Goal: Task Accomplishment & Management: Manage account settings

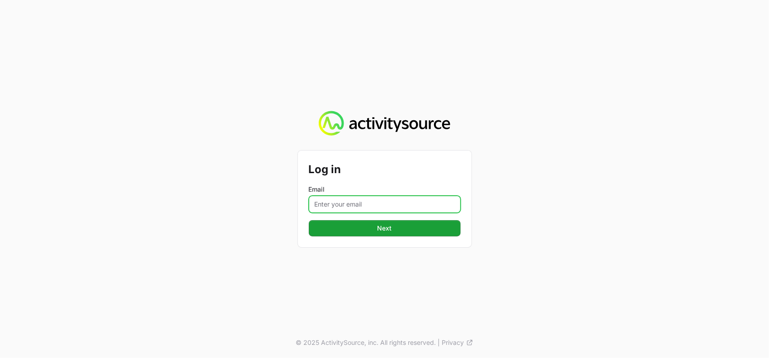
click at [340, 205] on input "Email" at bounding box center [385, 204] width 152 height 17
type input "vanessa.paredesayala@ingrammicro.com"
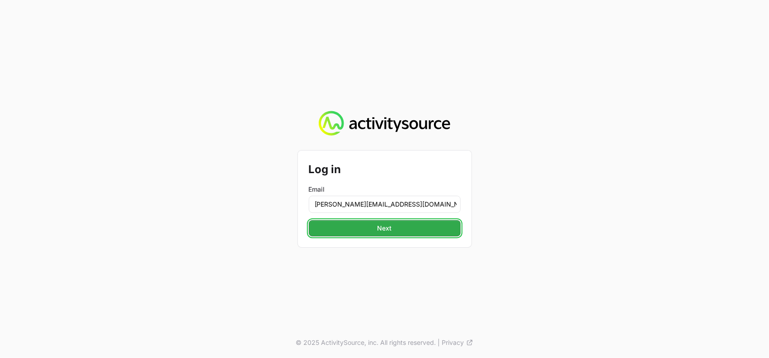
click at [384, 230] on span "Next" at bounding box center [384, 228] width 141 height 11
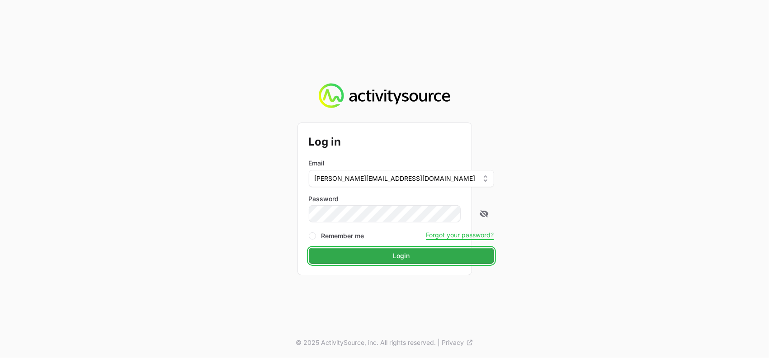
click at [389, 254] on span "Login" at bounding box center [401, 256] width 175 height 11
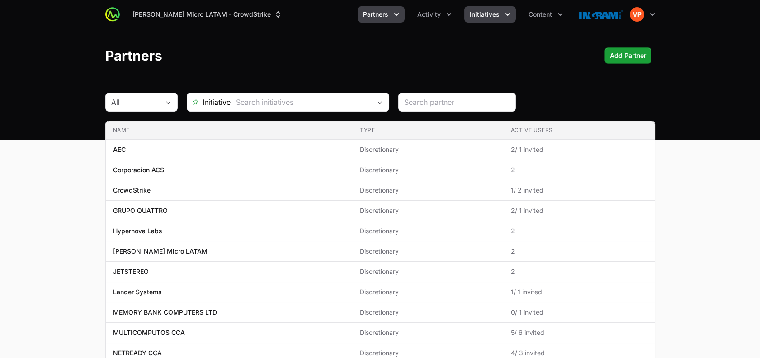
click at [489, 18] on span "Initiatives" at bounding box center [485, 14] width 30 height 9
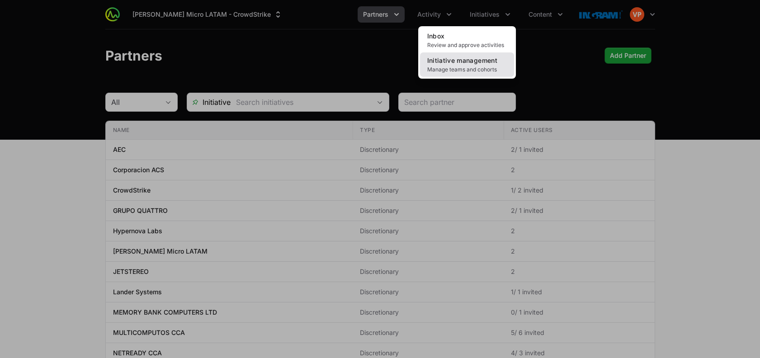
click at [435, 66] on span "Manage teams and cohorts" at bounding box center [467, 69] width 80 height 7
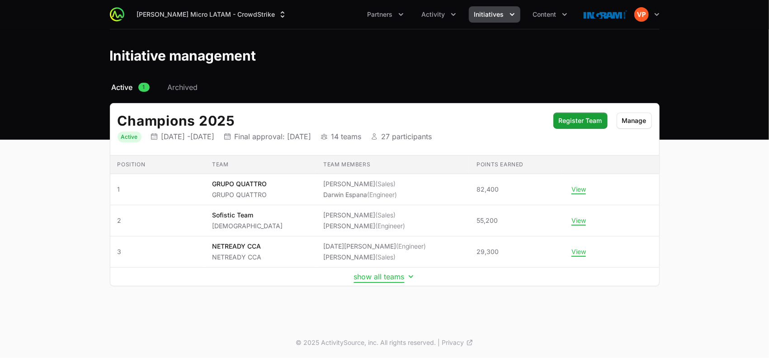
click at [376, 275] on button "show all teams" at bounding box center [385, 276] width 62 height 9
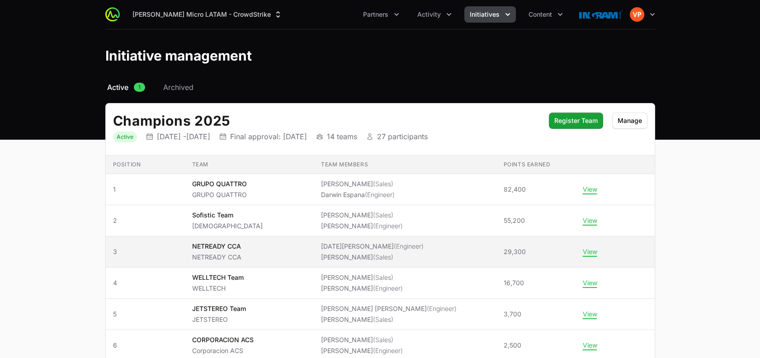
scroll to position [26, 0]
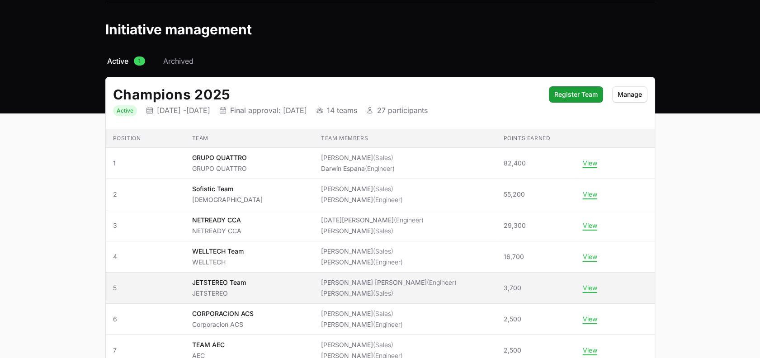
click at [325, 289] on td "Team members Daniel Edgardo Maradiaga Flores (Engineer) José Alberto Almendares…" at bounding box center [405, 288] width 183 height 31
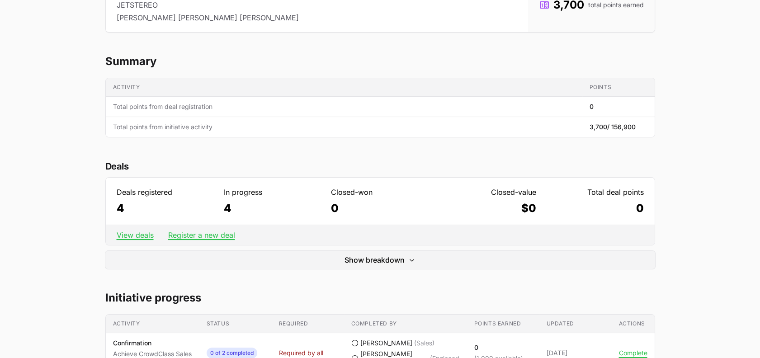
scroll to position [142, 0]
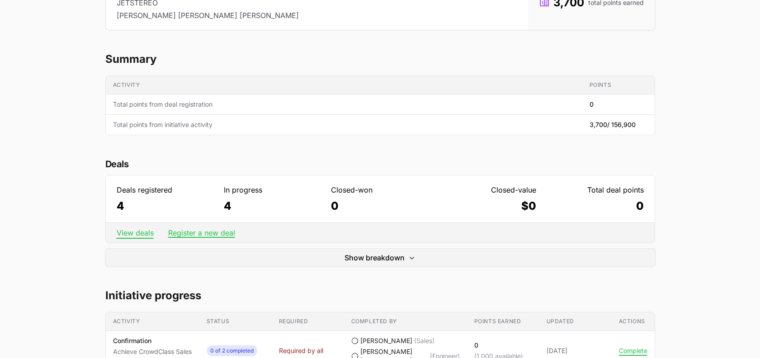
click at [123, 232] on link "View deals" at bounding box center [135, 232] width 37 height 9
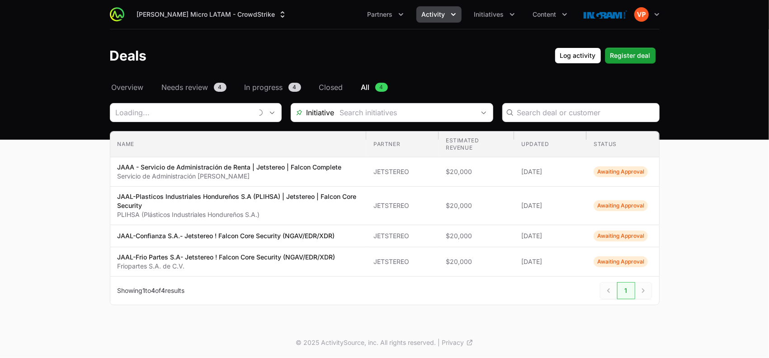
type input "JETSTEREO"
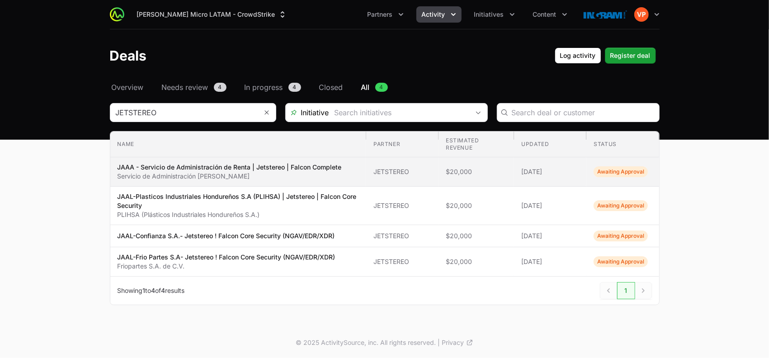
click at [604, 173] on span "Awaiting Approval" at bounding box center [621, 171] width 54 height 11
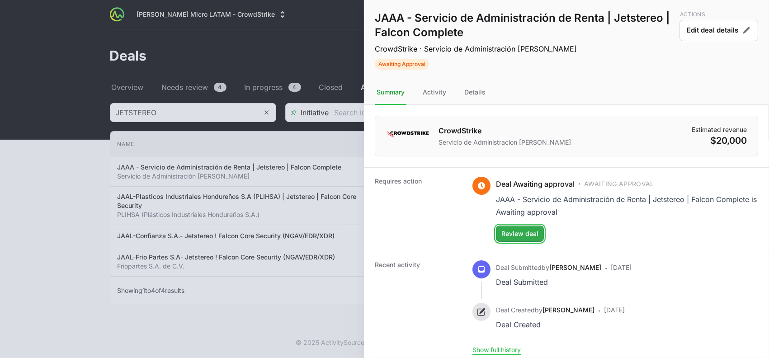
click at [512, 236] on span "Review deal" at bounding box center [520, 233] width 37 height 11
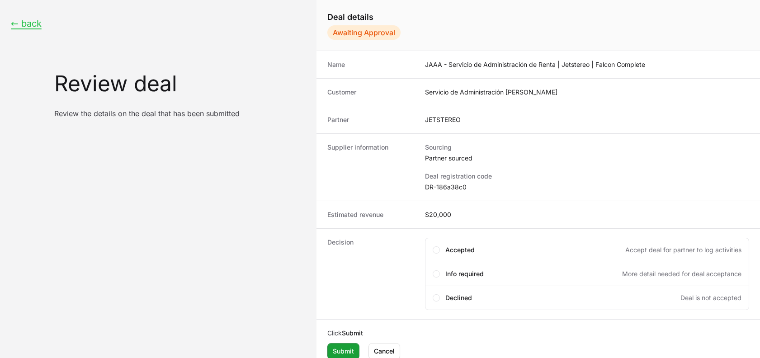
scroll to position [7, 0]
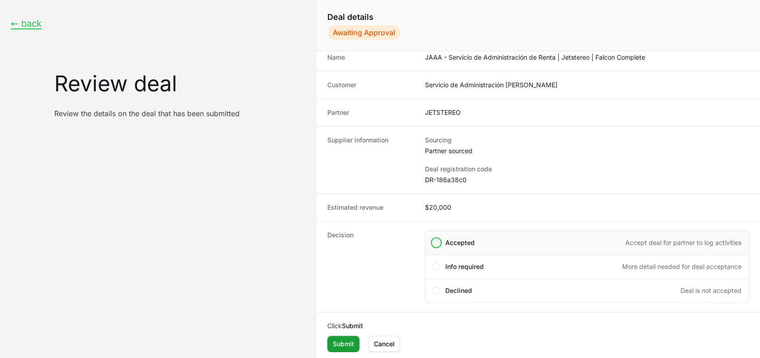
click at [434, 243] on span "Create deal form" at bounding box center [436, 242] width 7 height 7
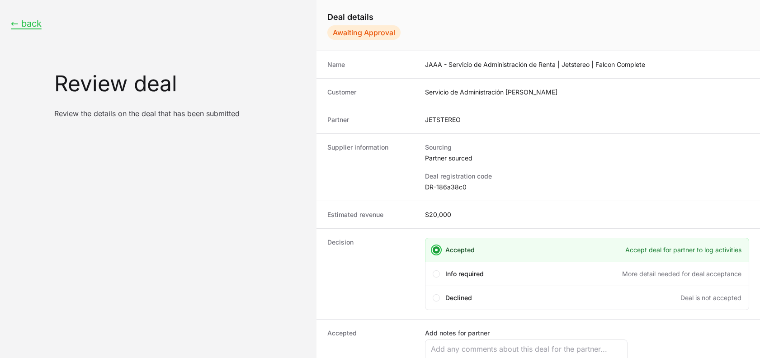
scroll to position [84, 0]
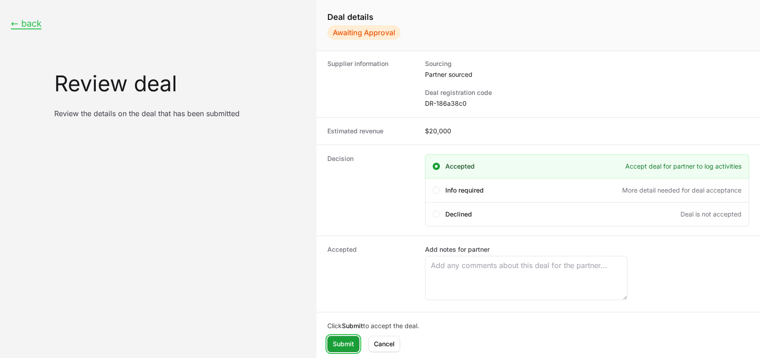
drag, startPoint x: 342, startPoint y: 341, endPoint x: 405, endPoint y: 142, distance: 207.9
click at [405, 142] on div "Name JAAA - Servicio de Administración de Renta | Jetstereo | Falcon Complete C…" at bounding box center [539, 205] width 444 height 309
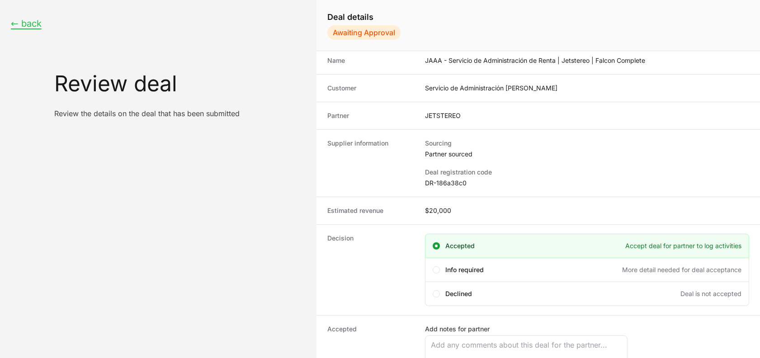
scroll to position [0, 0]
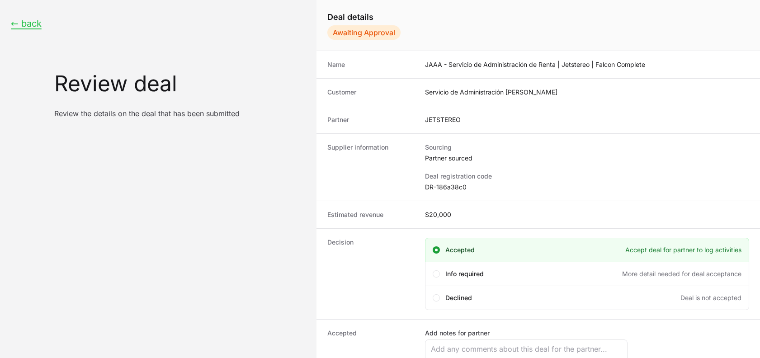
click at [438, 188] on dd "DR-186a38c0" at bounding box center [587, 187] width 324 height 9
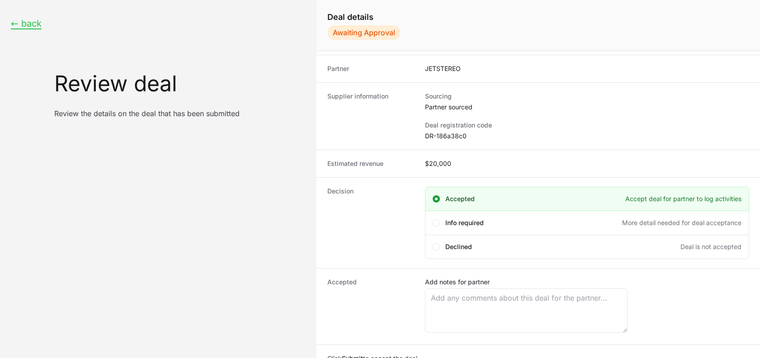
scroll to position [84, 0]
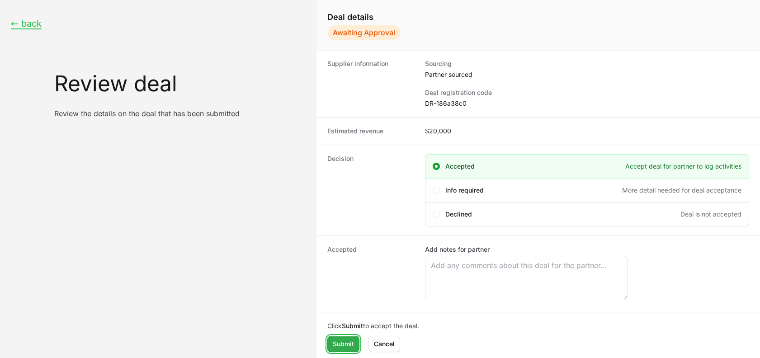
click at [341, 342] on span "Submit" at bounding box center [343, 344] width 21 height 11
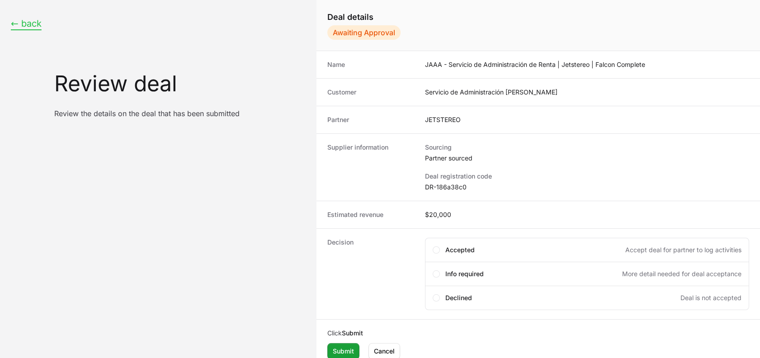
click at [30, 25] on button "← back" at bounding box center [26, 23] width 31 height 11
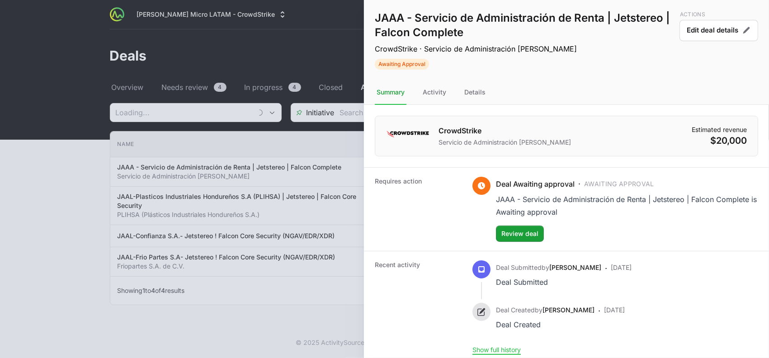
type input "JETSTEREO"
click at [239, 251] on div at bounding box center [384, 179] width 769 height 358
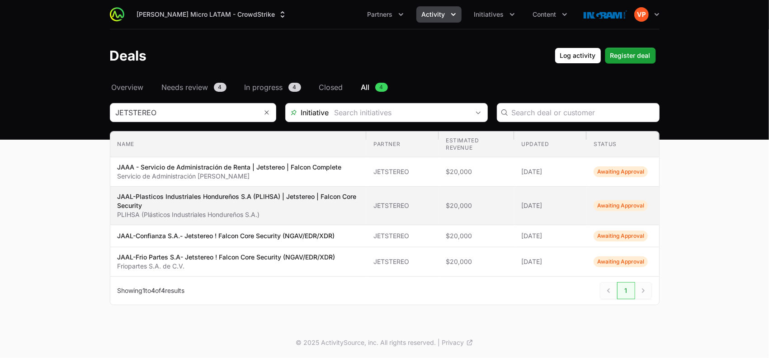
click at [624, 207] on span "Awaiting Approval" at bounding box center [621, 205] width 54 height 11
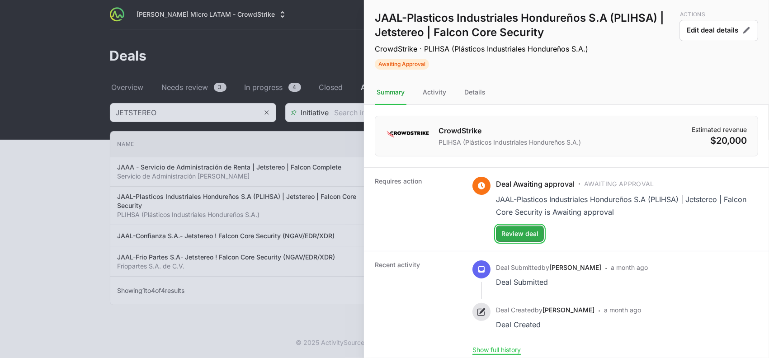
click at [513, 236] on span "Review deal" at bounding box center [520, 233] width 37 height 11
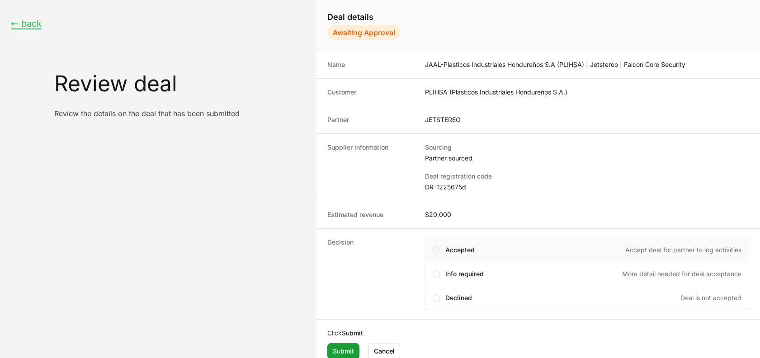
click at [436, 252] on span "Create deal form" at bounding box center [436, 250] width 7 height 7
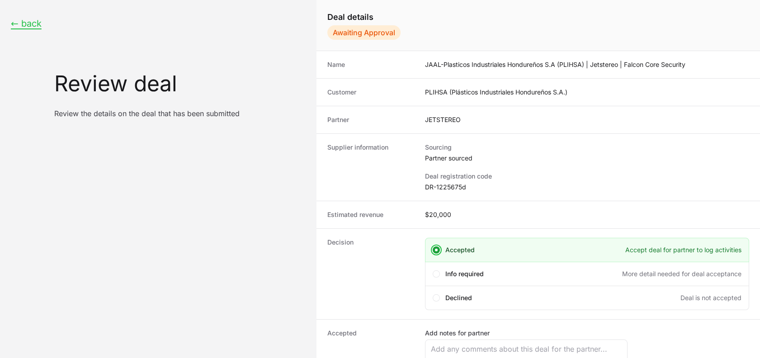
scroll to position [84, 0]
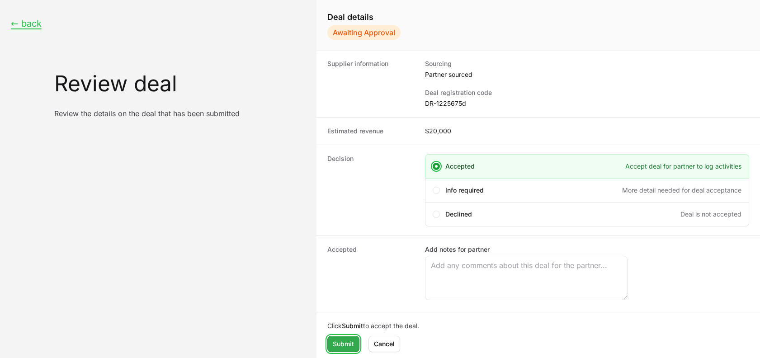
click at [338, 347] on span "Submit" at bounding box center [343, 344] width 21 height 11
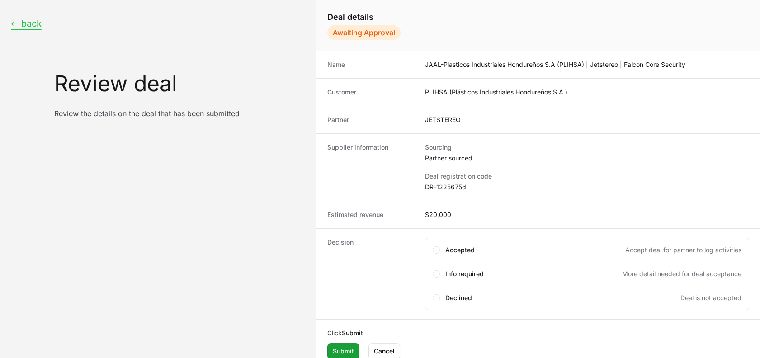
click at [20, 25] on button "← back" at bounding box center [26, 23] width 31 height 11
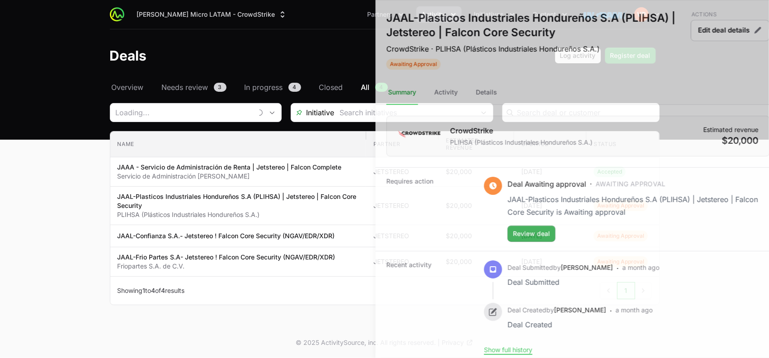
type input "JETSTEREO"
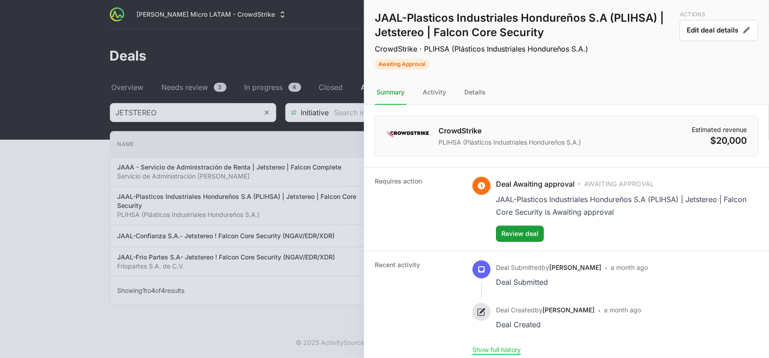
click at [277, 232] on div at bounding box center [384, 179] width 769 height 358
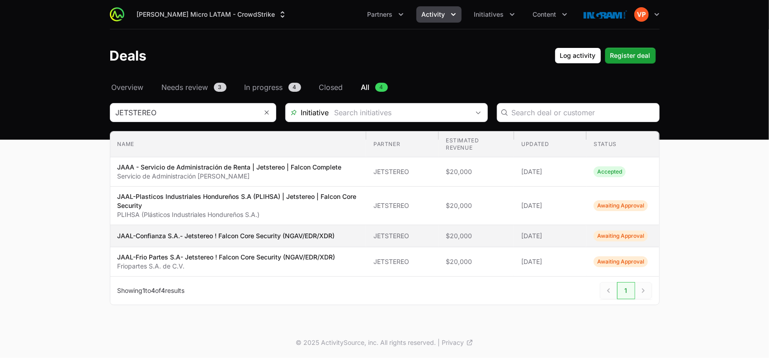
click at [618, 238] on span "Awaiting Approval" at bounding box center [621, 236] width 54 height 11
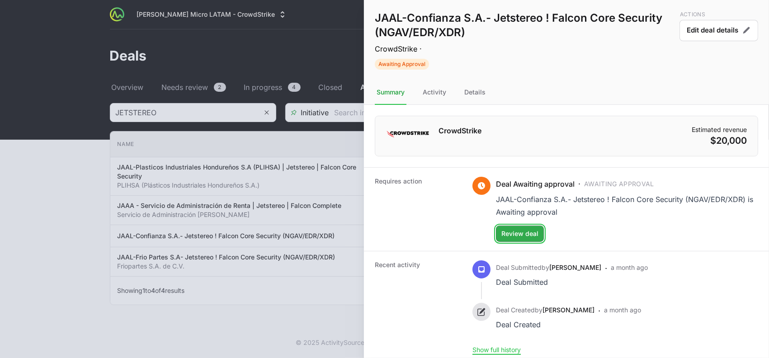
click at [528, 230] on span "Review deal" at bounding box center [520, 233] width 37 height 11
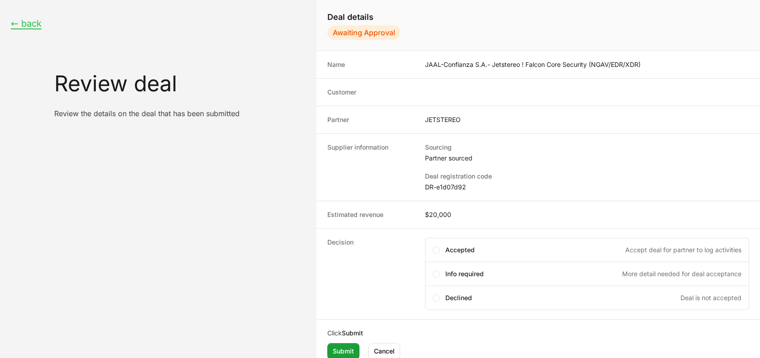
scroll to position [7, 0]
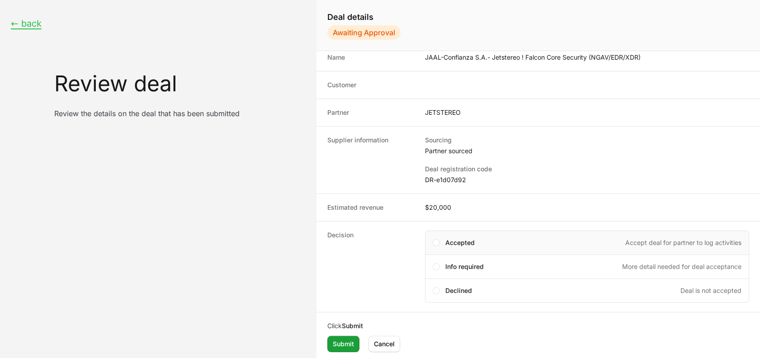
click at [434, 238] on div "Accepted Accept deal for partner to log activities" at bounding box center [587, 243] width 324 height 24
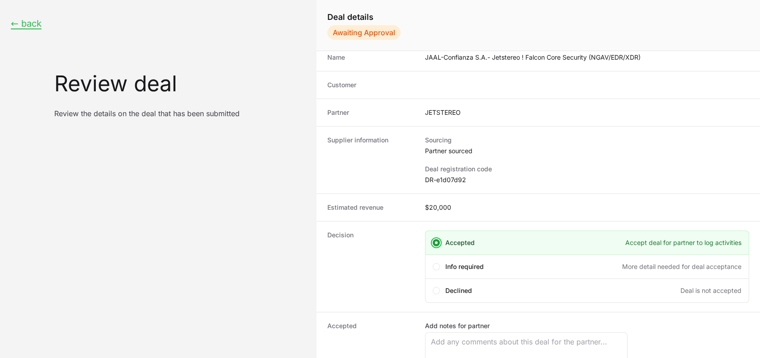
scroll to position [84, 0]
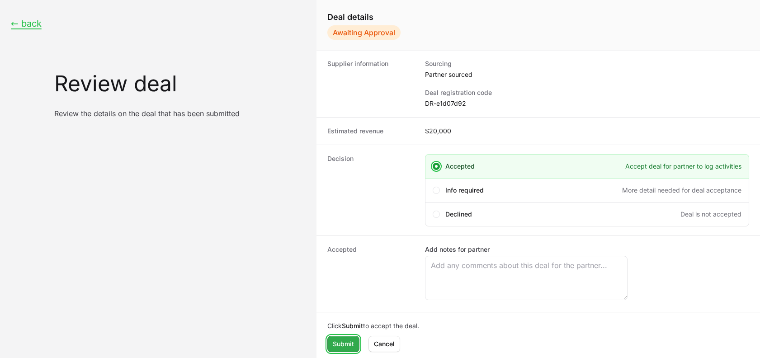
click at [344, 347] on span "Submit" at bounding box center [343, 344] width 21 height 11
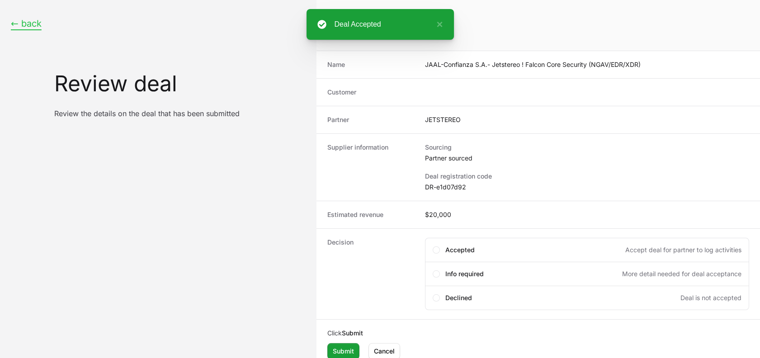
click at [24, 24] on button "← back" at bounding box center [26, 23] width 31 height 11
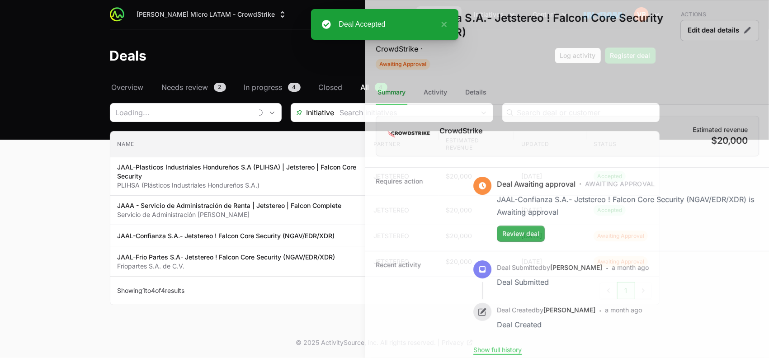
type input "JETSTEREO"
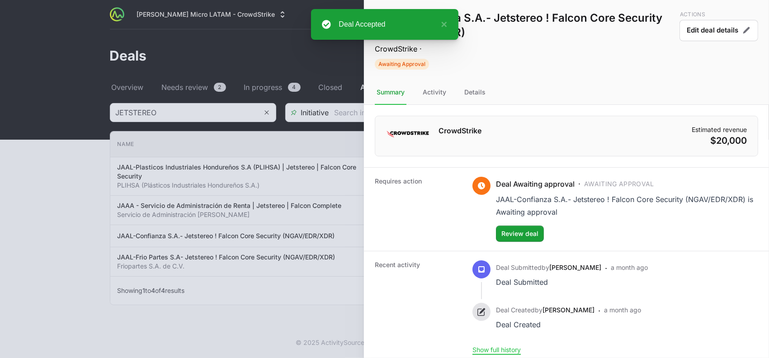
click at [243, 280] on div at bounding box center [384, 179] width 769 height 358
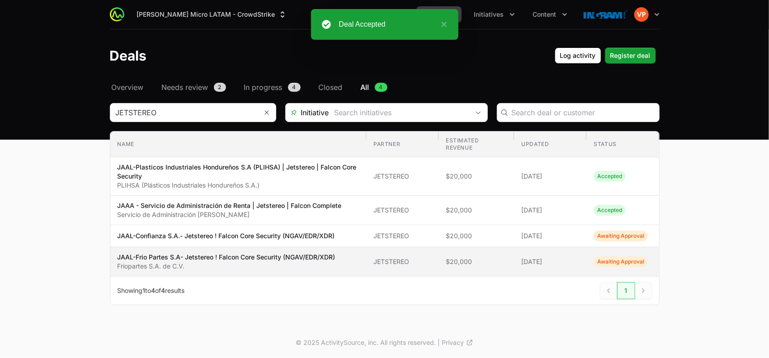
click at [630, 265] on span "Awaiting Approval" at bounding box center [621, 261] width 54 height 11
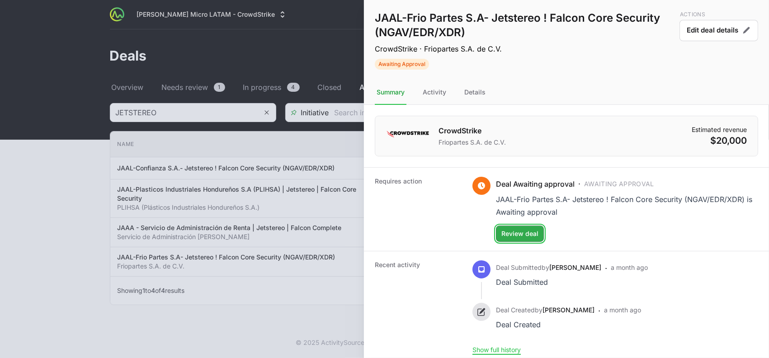
click at [522, 236] on span "Review deal" at bounding box center [520, 233] width 37 height 11
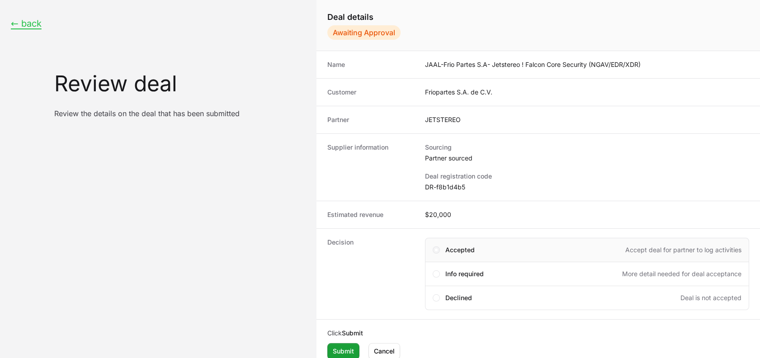
click at [434, 249] on span "Create deal form" at bounding box center [436, 250] width 7 height 7
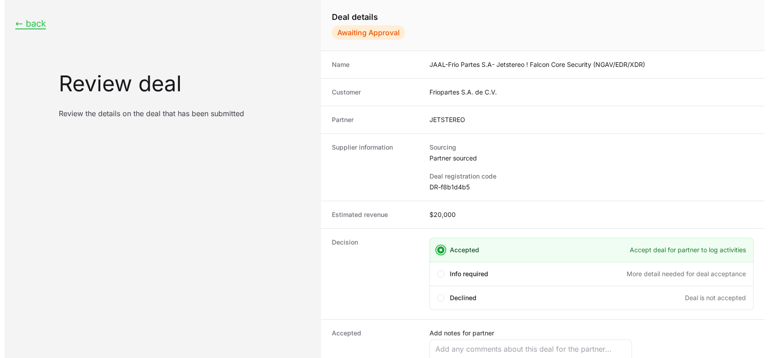
scroll to position [84, 0]
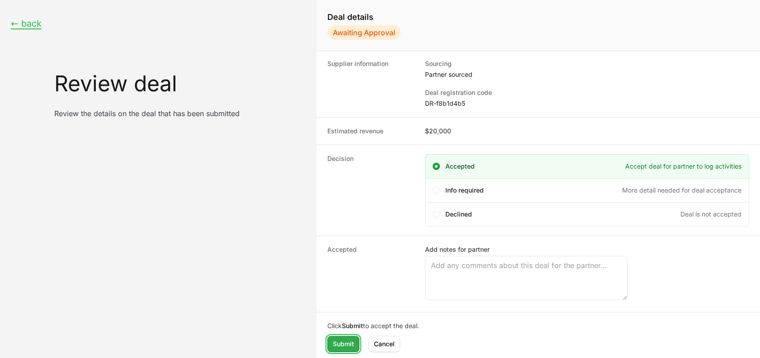
click at [342, 349] on button "Submit Submit" at bounding box center [344, 344] width 32 height 16
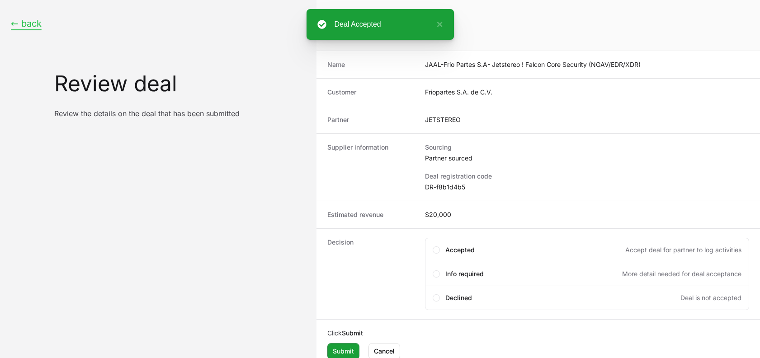
click at [21, 19] on button "← back" at bounding box center [26, 23] width 31 height 11
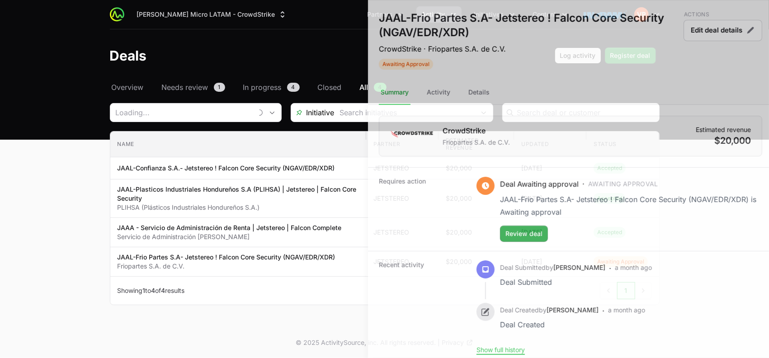
type input "JETSTEREO"
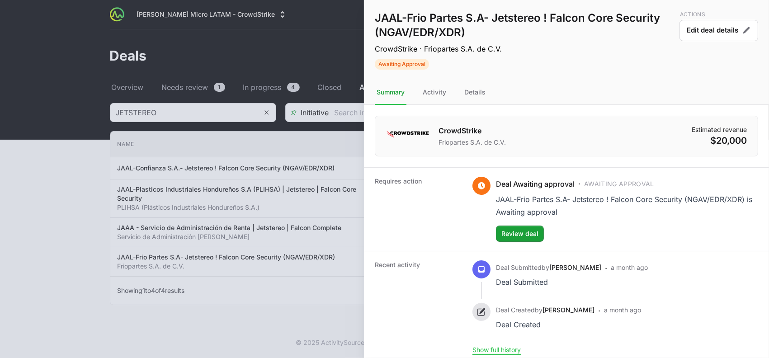
click at [58, 209] on div at bounding box center [384, 179] width 769 height 358
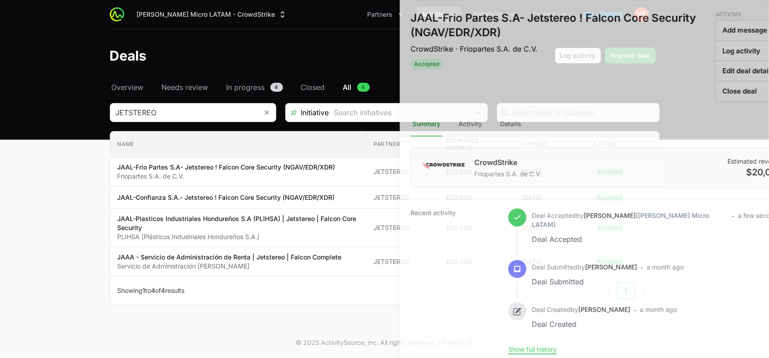
click at [58, 257] on div at bounding box center [384, 179] width 769 height 358
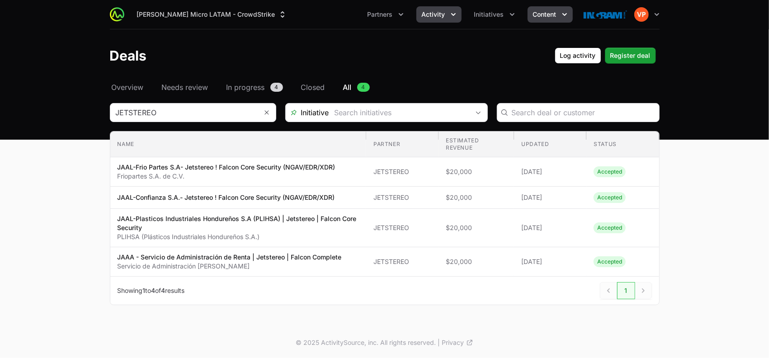
click at [542, 15] on span "Content" at bounding box center [545, 14] width 24 height 9
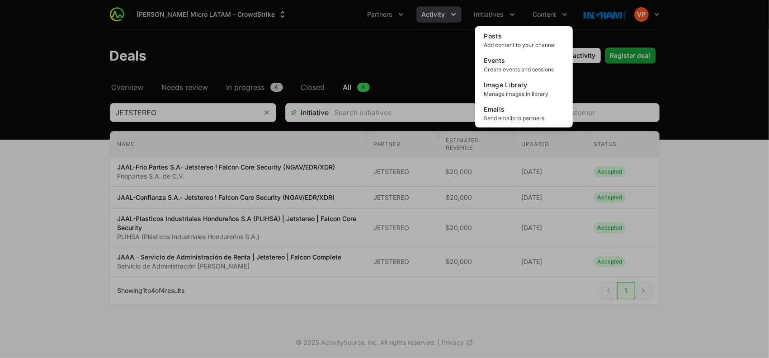
click at [486, 15] on div "Content menu" at bounding box center [384, 179] width 769 height 358
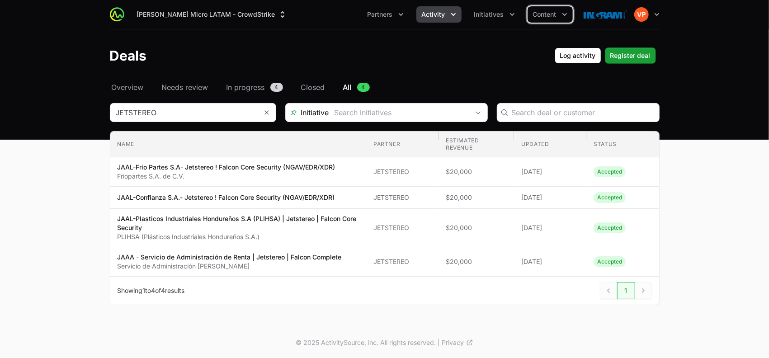
click at [486, 15] on span "Initiatives" at bounding box center [490, 14] width 30 height 9
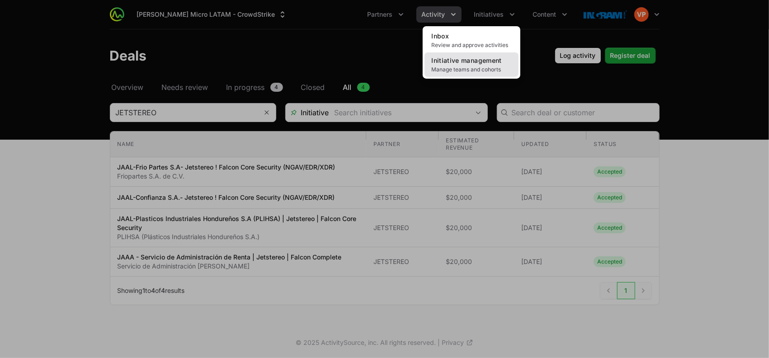
click at [465, 62] on span "Initiative management" at bounding box center [467, 61] width 70 height 8
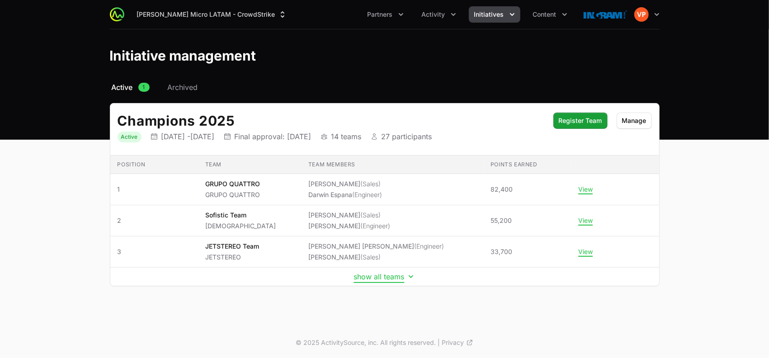
click at [384, 275] on button "show all teams" at bounding box center [385, 276] width 62 height 9
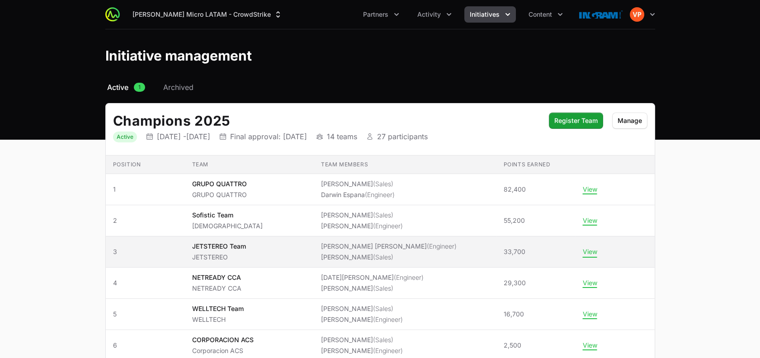
click at [588, 254] on button "View" at bounding box center [590, 252] width 14 height 8
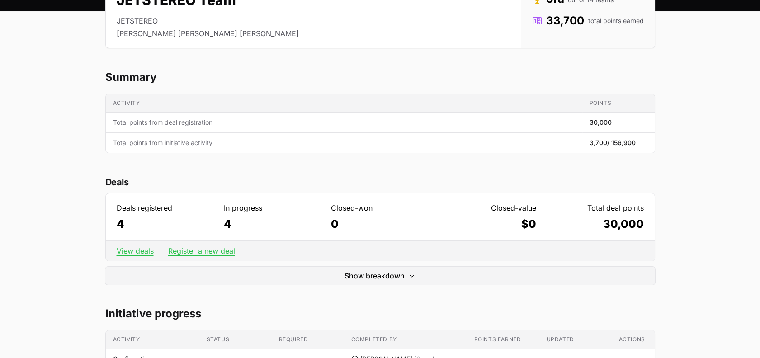
scroll to position [124, 0]
click at [198, 250] on link "Register a new deal" at bounding box center [201, 250] width 67 height 9
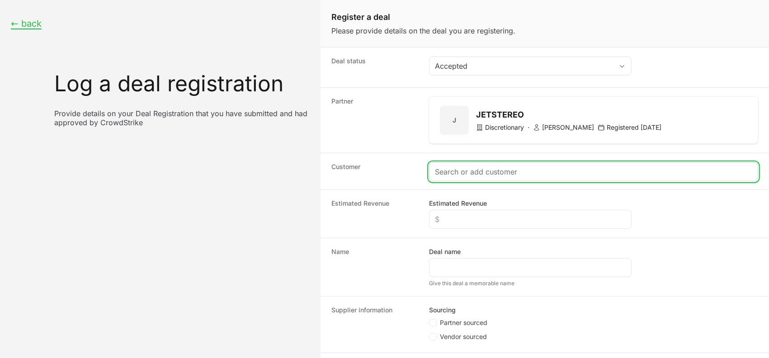
click at [450, 170] on input "Create activity form" at bounding box center [594, 171] width 318 height 11
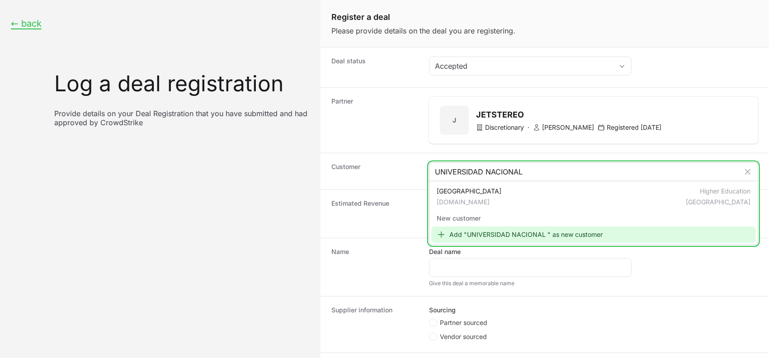
type input "UNIVERSIDAD NACIONAL"
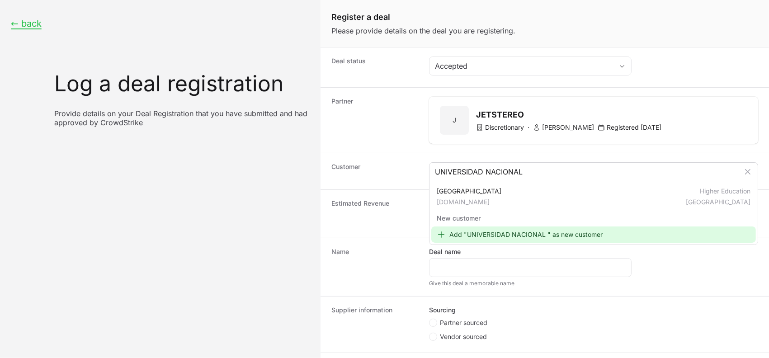
click at [454, 216] on div "New customer" at bounding box center [594, 218] width 325 height 16
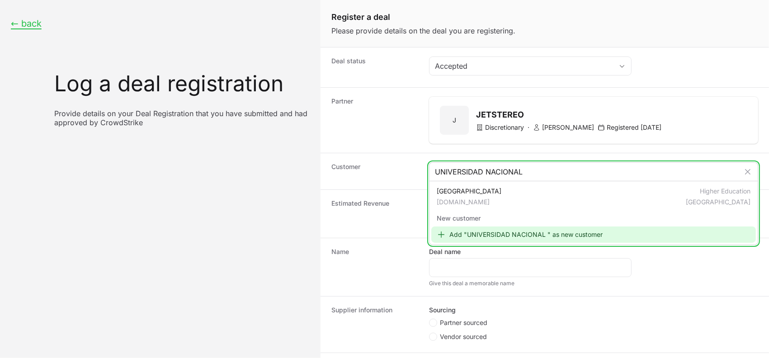
click at [454, 233] on div "Add "UNIVERSIDAD NACIONAL " as new customer" at bounding box center [594, 235] width 325 height 16
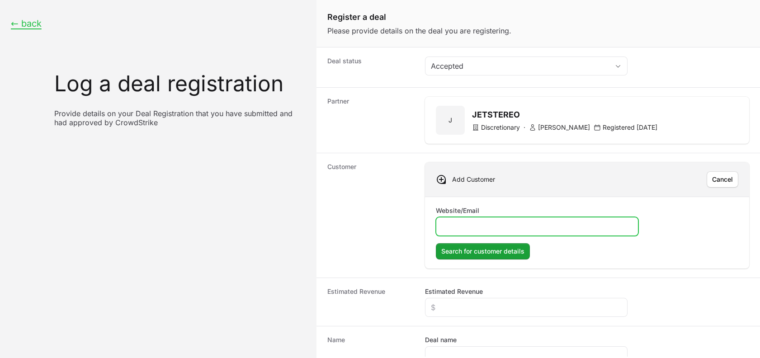
paste input "[URL][DOMAIN_NAME]"
type input "[URL][DOMAIN_NAME]"
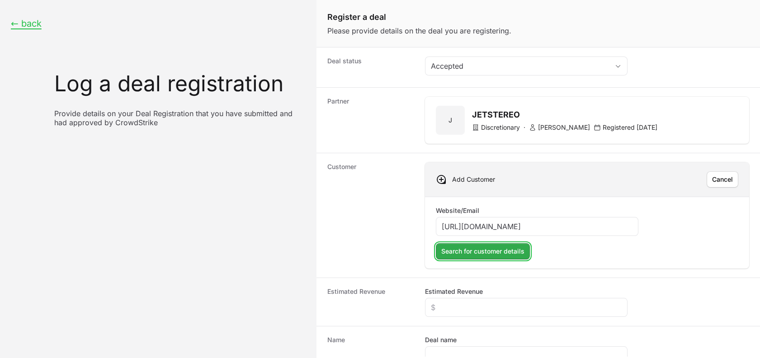
click at [468, 248] on span "Search for customer details" at bounding box center [483, 251] width 83 height 11
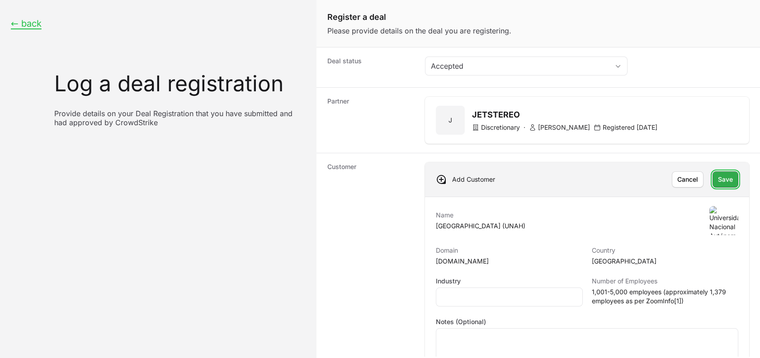
click at [720, 180] on span "Save" at bounding box center [725, 179] width 15 height 11
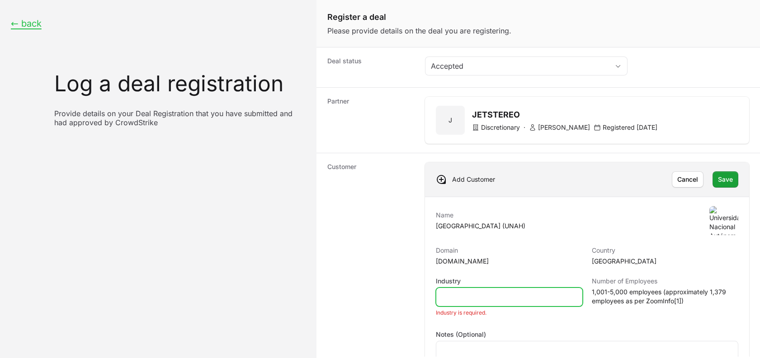
click at [460, 292] on input "Industry" at bounding box center [509, 297] width 135 height 11
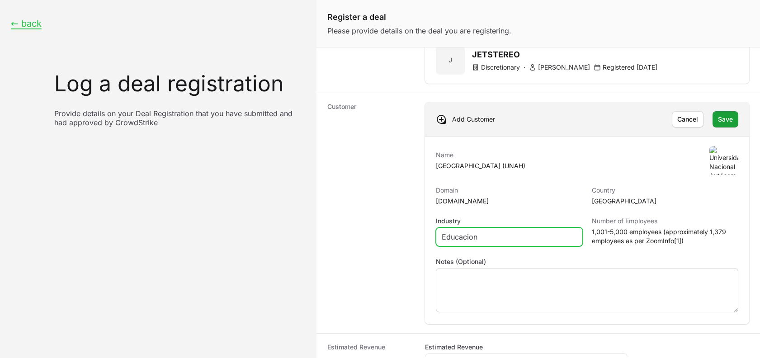
type input "Educacion"
click at [718, 114] on span "Save" at bounding box center [725, 119] width 15 height 11
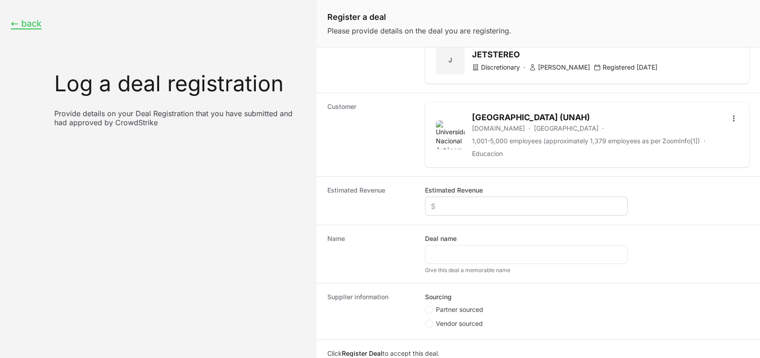
click at [465, 199] on div "Create activity form" at bounding box center [526, 206] width 203 height 19
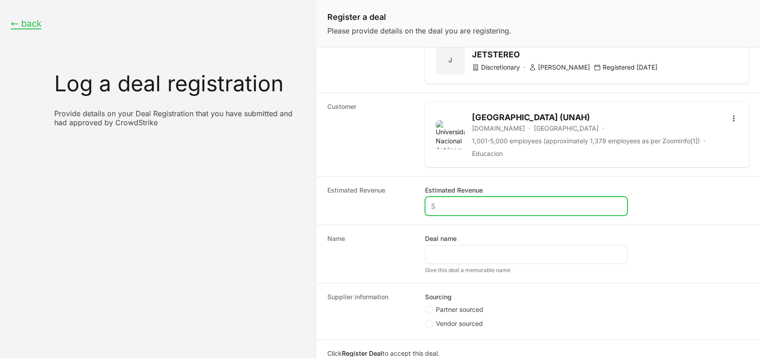
click at [463, 206] on input "Estimated Revenue" at bounding box center [526, 206] width 191 height 11
type input "$100,000"
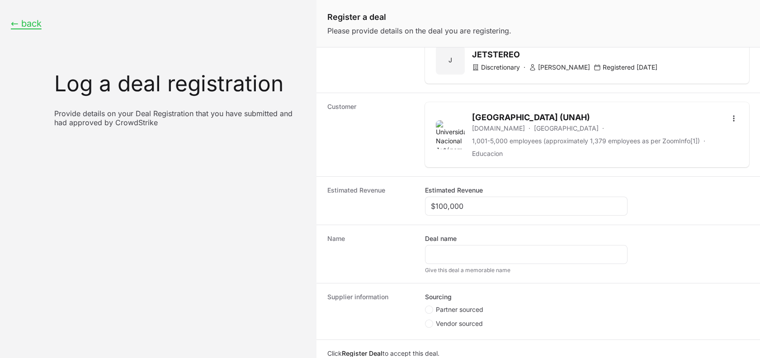
click at [434, 311] on span "Create activity form" at bounding box center [430, 310] width 11 height 8
radio input "true"
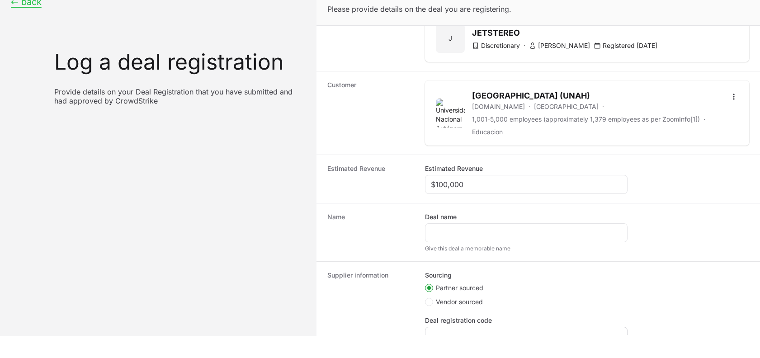
click at [438, 329] on div "Create activity form" at bounding box center [526, 336] width 203 height 19
click at [438, 334] on div "Register a deal Please provide details on the deal you are registering. Deal st…" at bounding box center [539, 157] width 444 height 358
click at [436, 329] on div "Create activity form" at bounding box center [526, 336] width 203 height 19
click at [434, 332] on input "Deal registration code" at bounding box center [526, 336] width 191 height 11
paste input "DR-7731c769"
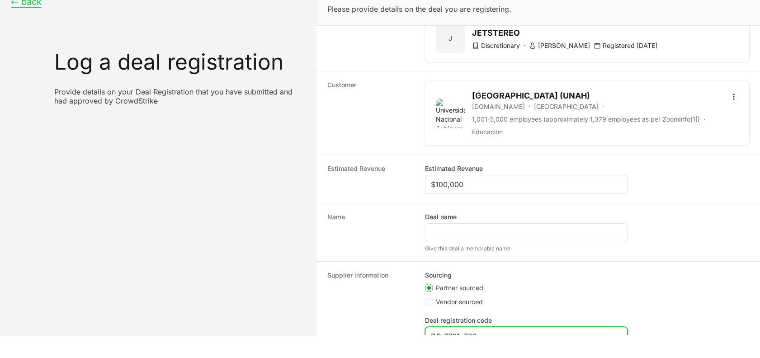
scroll to position [66, 0]
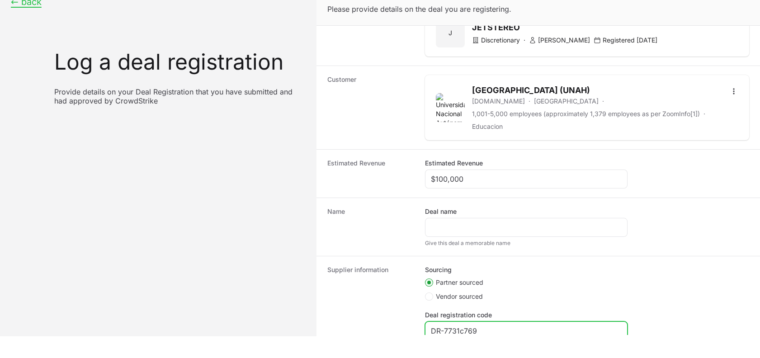
type input "DR-7731c769"
click at [402, 315] on dt "Supplier information" at bounding box center [371, 312] width 87 height 92
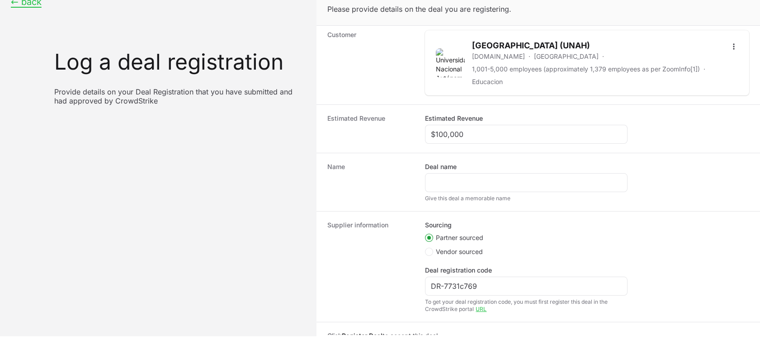
scroll to position [115, 0]
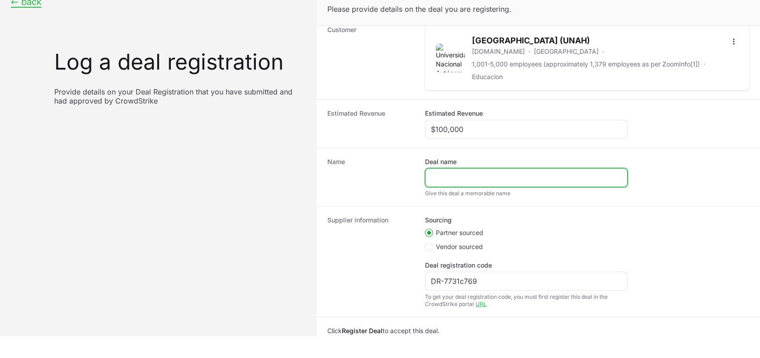
click at [506, 177] on input "Deal name" at bounding box center [526, 177] width 191 height 11
paste input "JAAL-[GEOGRAPHIC_DATA] UNAH- Jetstereo ! Falcon Core Security (NGAV/EDR/XDR)"
type input "JAAL-[GEOGRAPHIC_DATA] UNAH- Jetstereo ! Falcon Core Security (NGAV/EDR/XDR)"
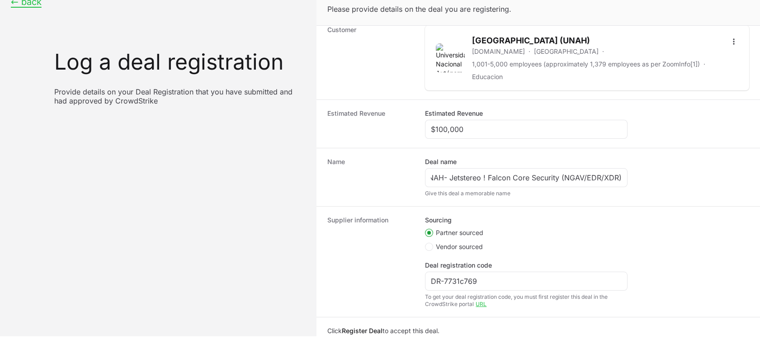
scroll to position [0, 0]
click at [369, 251] on dt "Supplier information" at bounding box center [371, 262] width 87 height 92
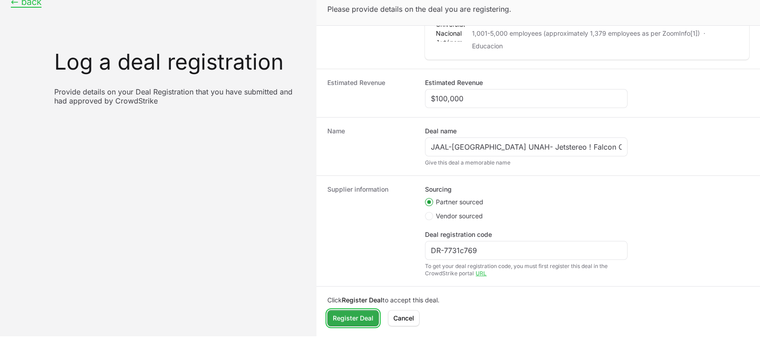
click at [347, 322] on span "Register Deal" at bounding box center [353, 318] width 41 height 11
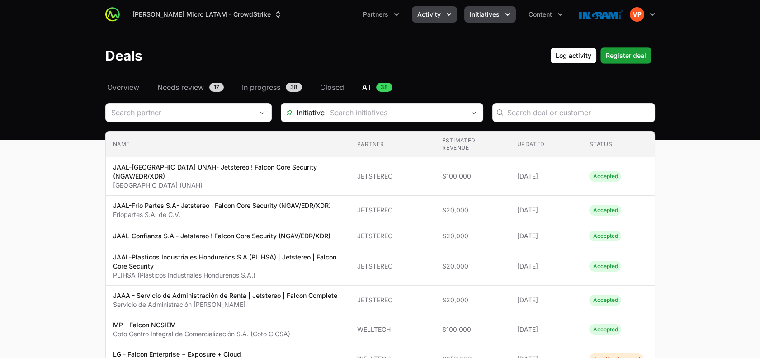
click at [489, 22] on button "Initiatives" at bounding box center [491, 14] width 52 height 16
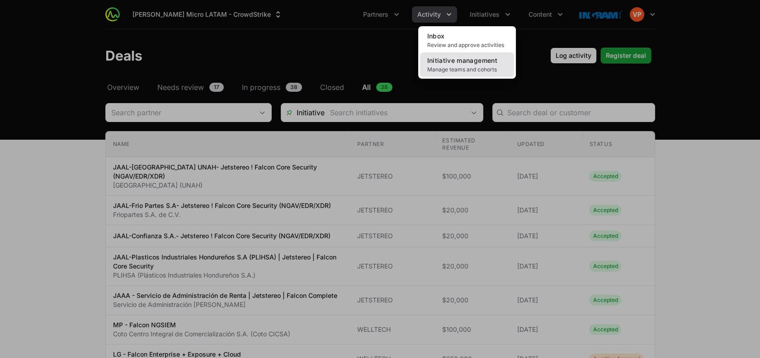
click at [458, 66] on span "Manage teams and cohorts" at bounding box center [467, 69] width 80 height 7
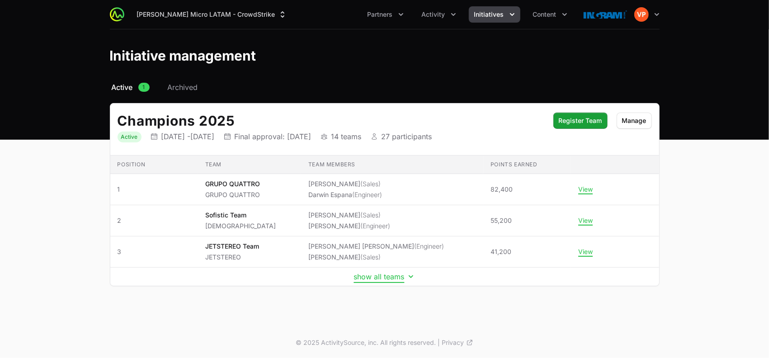
click at [377, 275] on button "show all teams" at bounding box center [385, 276] width 62 height 9
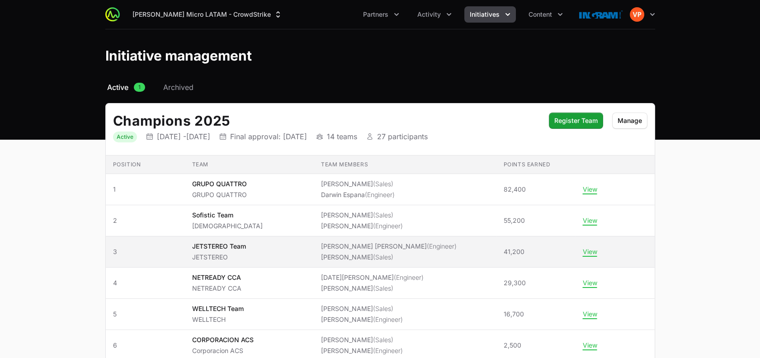
click at [379, 251] on ul "[PERSON_NAME] [PERSON_NAME] (Engineer) [PERSON_NAME] (Sales)" at bounding box center [389, 252] width 136 height 20
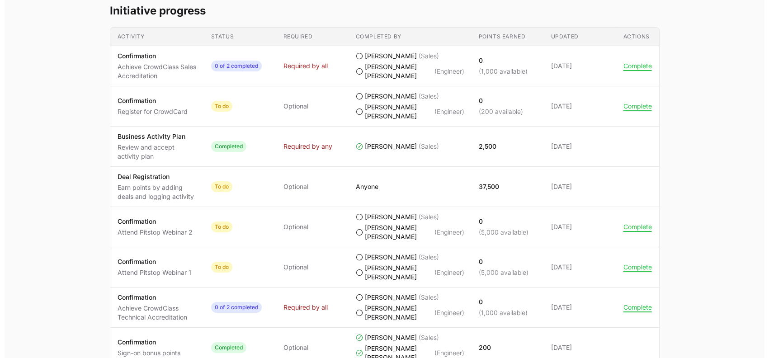
scroll to position [431, 0]
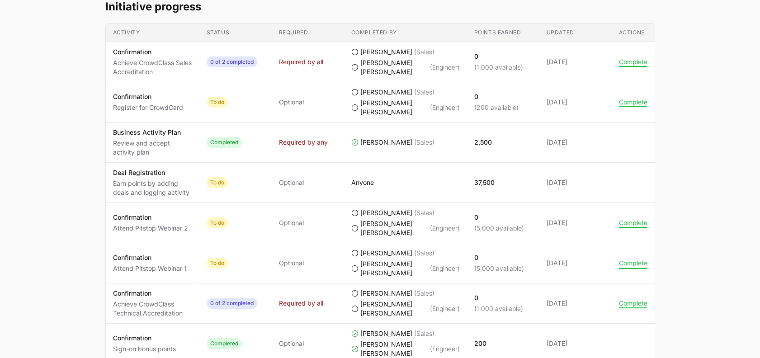
click at [622, 265] on button "Complete" at bounding box center [633, 263] width 28 height 8
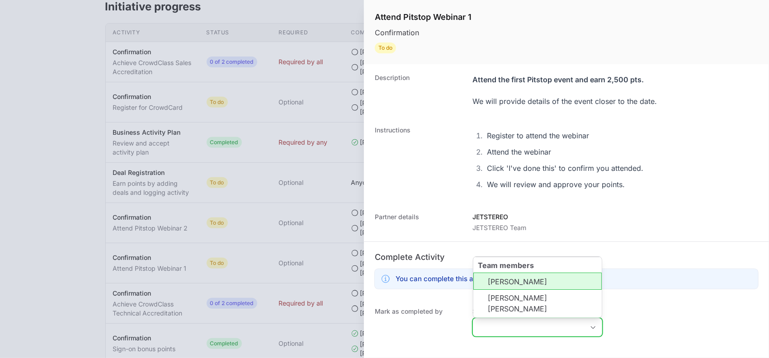
drag, startPoint x: 513, startPoint y: 326, endPoint x: 497, endPoint y: 280, distance: 48.8
click at [497, 280] on li "[PERSON_NAME]" at bounding box center [538, 281] width 128 height 17
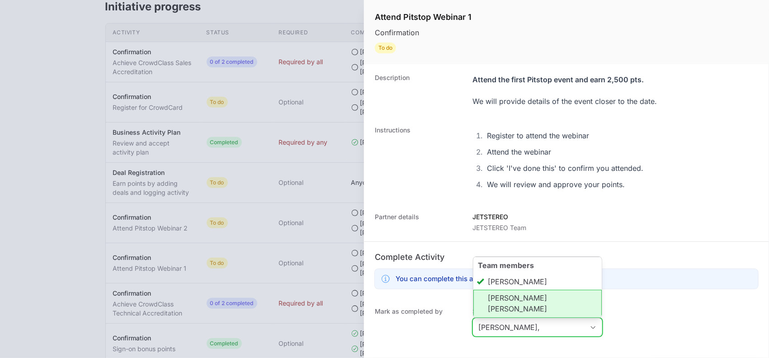
click at [496, 299] on li "[PERSON_NAME] [PERSON_NAME]" at bounding box center [538, 304] width 128 height 28
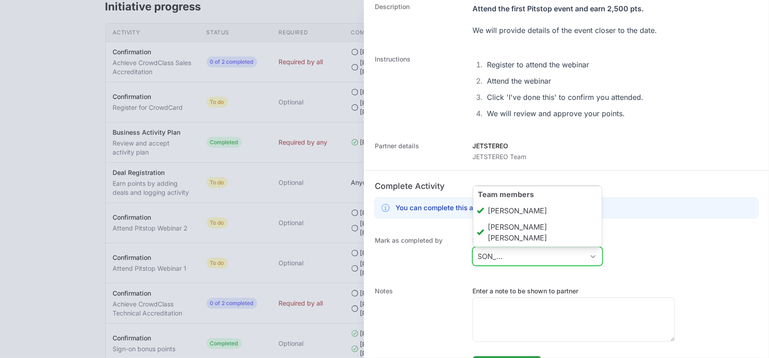
scroll to position [83, 0]
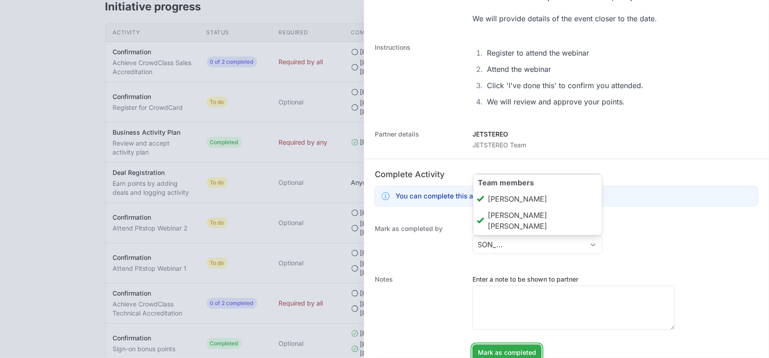
type input "[PERSON_NAME] [PERSON_NAME] [PERSON_NAME]"
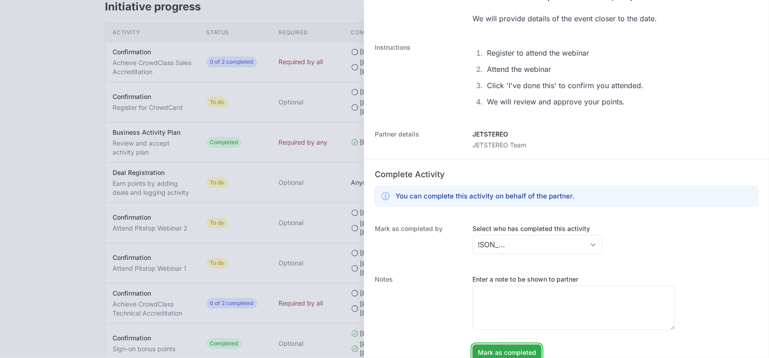
click at [503, 358] on html "[PERSON_NAME] Micro LATAM - CrowdStrike Partners Activity Initiatives Content O…" at bounding box center [384, 214] width 769 height 1290
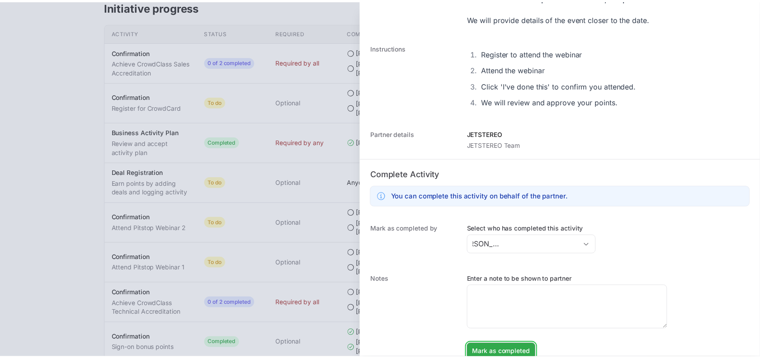
scroll to position [0, 0]
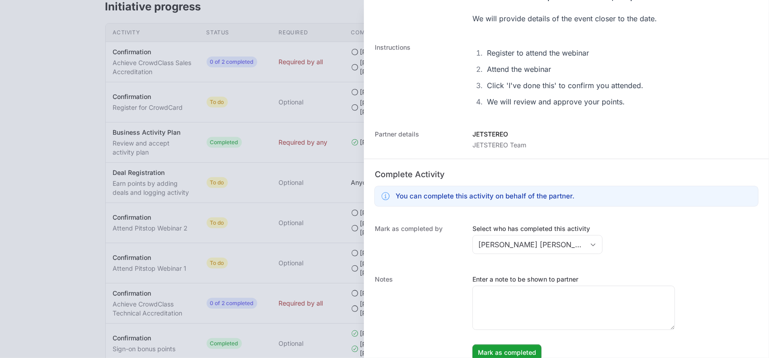
drag, startPoint x: 496, startPoint y: 347, endPoint x: 398, endPoint y: 247, distance: 140.8
click at [398, 247] on dt "Mark as completed by" at bounding box center [418, 240] width 87 height 33
click at [497, 351] on span "Mark as completed" at bounding box center [507, 352] width 58 height 11
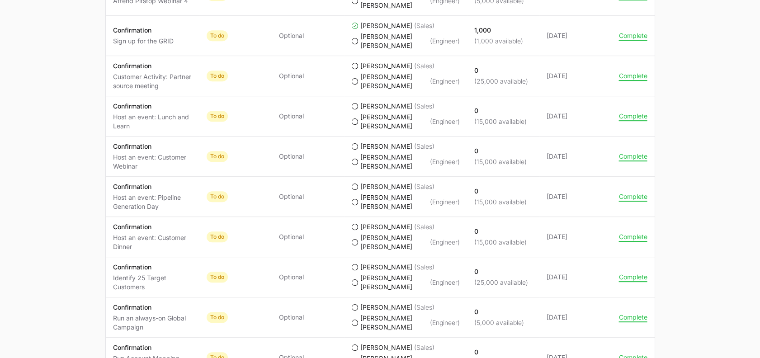
scroll to position [860, 0]
drag, startPoint x: 107, startPoint y: 264, endPoint x: 152, endPoint y: 286, distance: 50.0
click at [152, 286] on td "Activity Confirmation Identify 25 Target Customers" at bounding box center [153, 277] width 94 height 40
click at [156, 288] on p "Identify 25 Target Customers" at bounding box center [152, 282] width 79 height 18
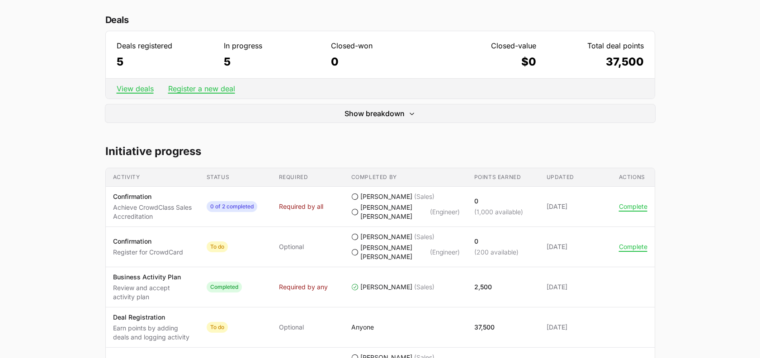
scroll to position [287, 0]
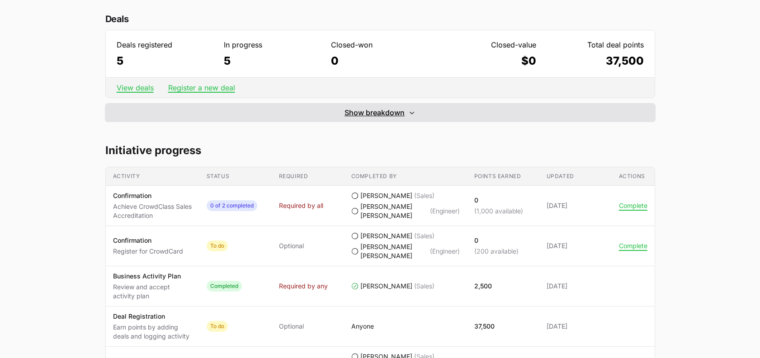
click at [377, 113] on span "Show breakdown" at bounding box center [375, 112] width 60 height 11
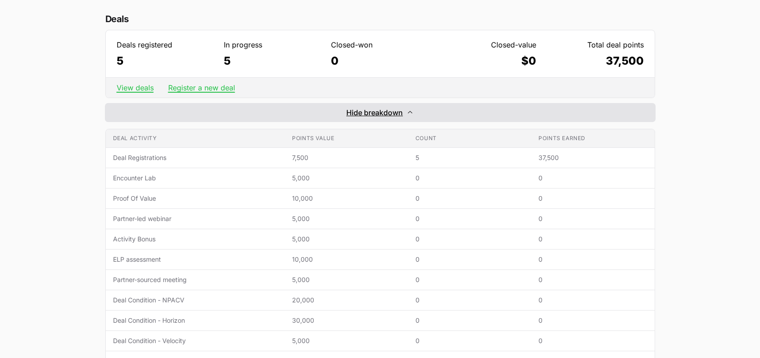
click at [377, 113] on span "Hide breakdown" at bounding box center [375, 112] width 57 height 11
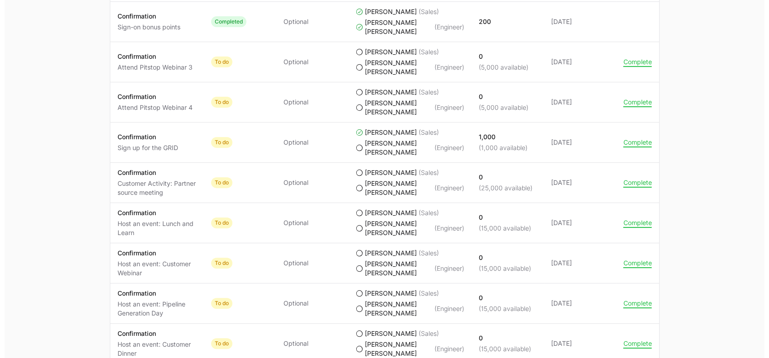
scroll to position [931, 0]
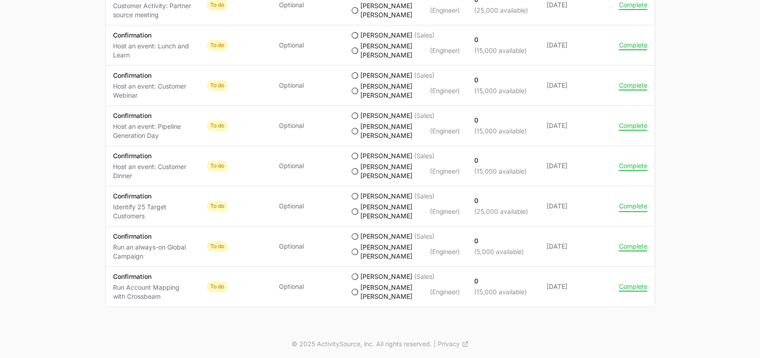
click at [627, 207] on button "Complete" at bounding box center [633, 206] width 28 height 8
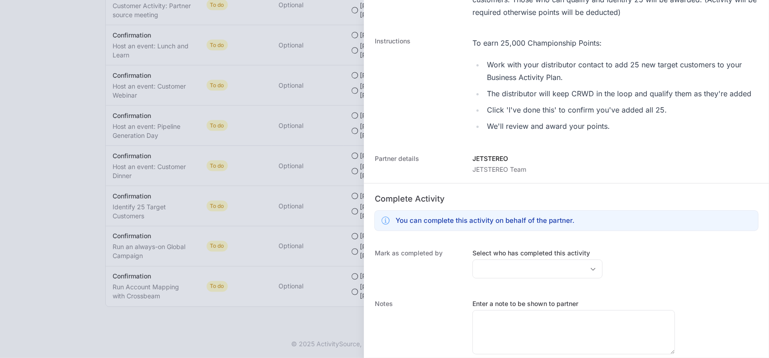
scroll to position [163, 0]
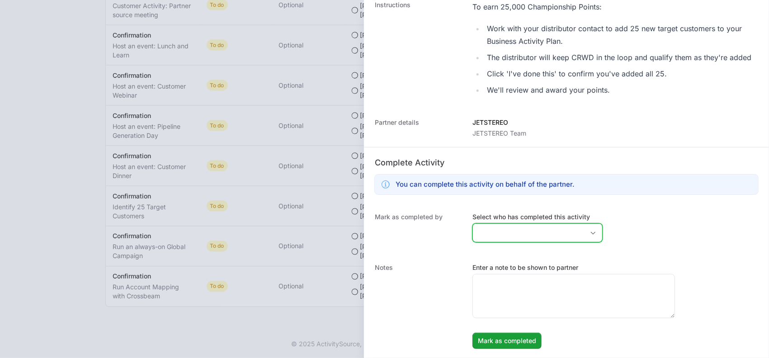
click at [492, 232] on input "Select who has completed this activity" at bounding box center [528, 233] width 111 height 18
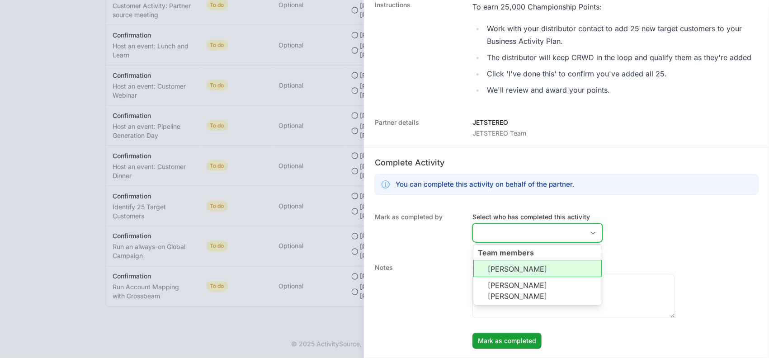
click at [510, 267] on li "[PERSON_NAME]" at bounding box center [538, 268] width 128 height 17
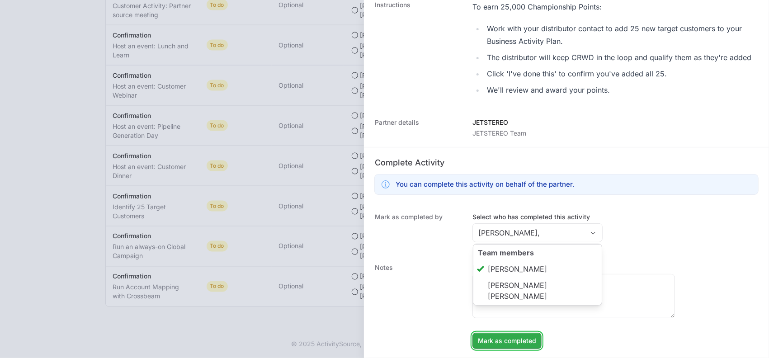
type input "[PERSON_NAME]"
click at [500, 342] on span "Mark as completed" at bounding box center [507, 341] width 58 height 11
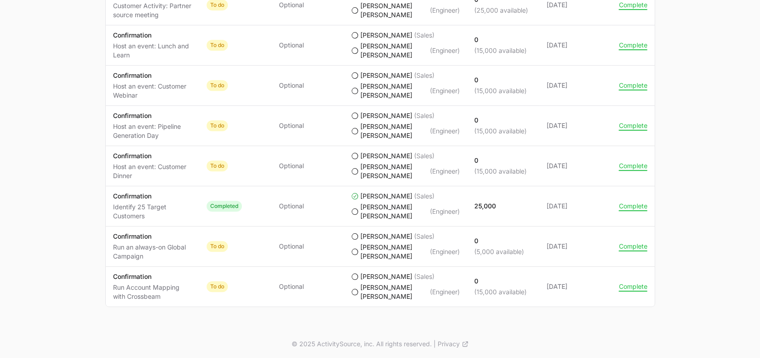
click at [625, 202] on button "Complete" at bounding box center [633, 206] width 28 height 8
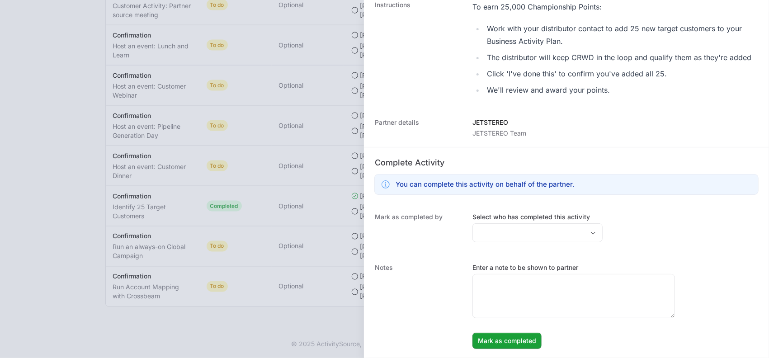
scroll to position [197, 0]
click at [508, 269] on label "Enter a note to be shown to partner" at bounding box center [574, 267] width 203 height 9
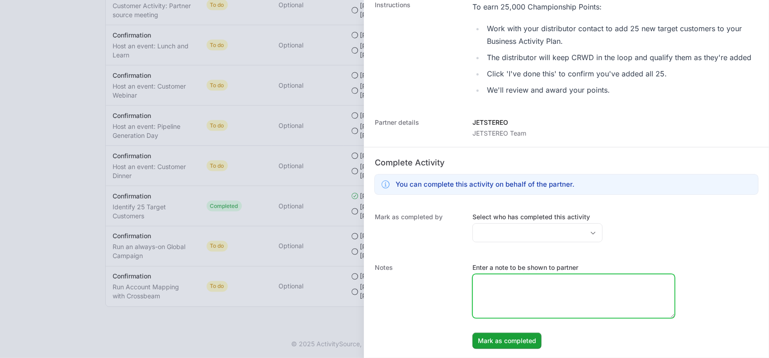
click at [508, 275] on textarea "Enter a note to be shown to partner" at bounding box center [574, 296] width 202 height 43
click at [497, 286] on textarea "Enter a note to be shown to partner" at bounding box center [574, 296] width 202 height 43
paste textarea "Banco Promerica Banco Cuscatlán Grupo Atlántida Cooperativa ELGA Cooperativa Sa…"
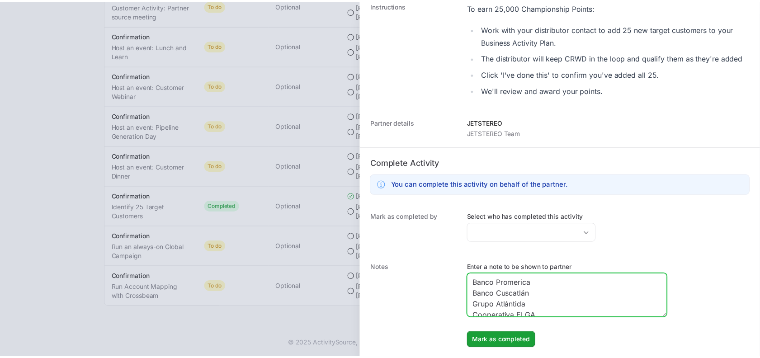
scroll to position [470, 0]
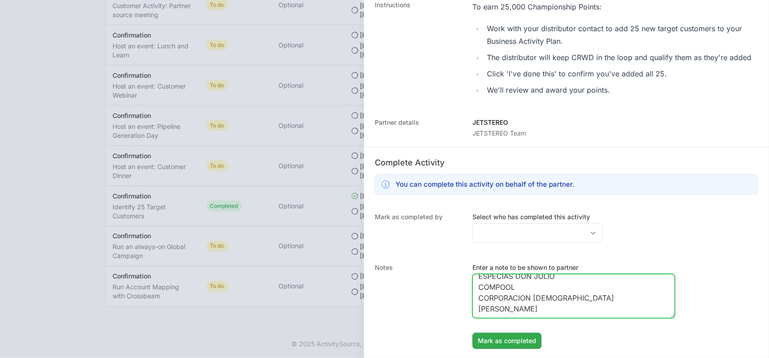
type textarea "Banco Promerica Banco Cuscatlán Grupo Atlántida Cooperativa ELGA Cooperativa Sa…"
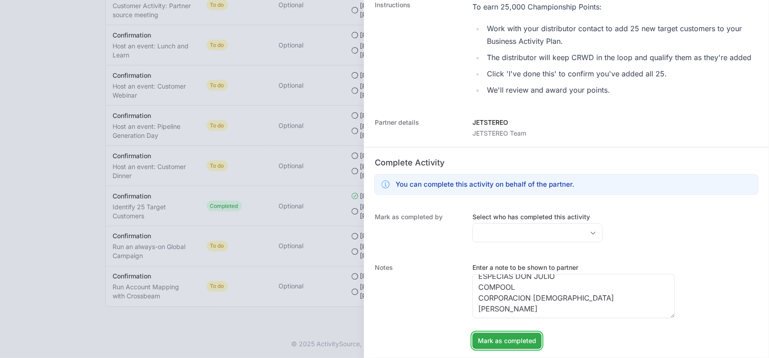
click at [482, 342] on span "Mark as completed" at bounding box center [507, 341] width 58 height 11
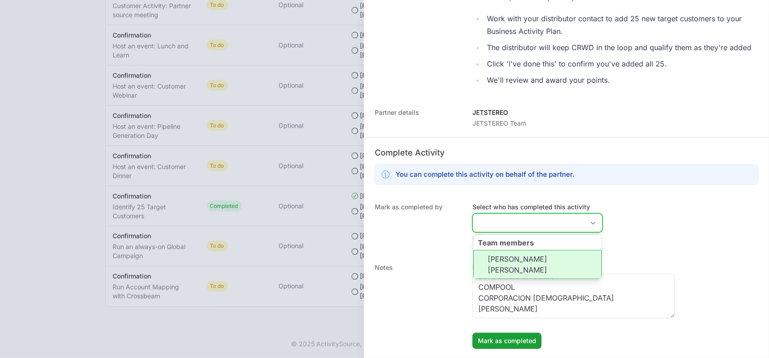
click at [485, 232] on input "Select who has completed this activity" at bounding box center [528, 223] width 111 height 18
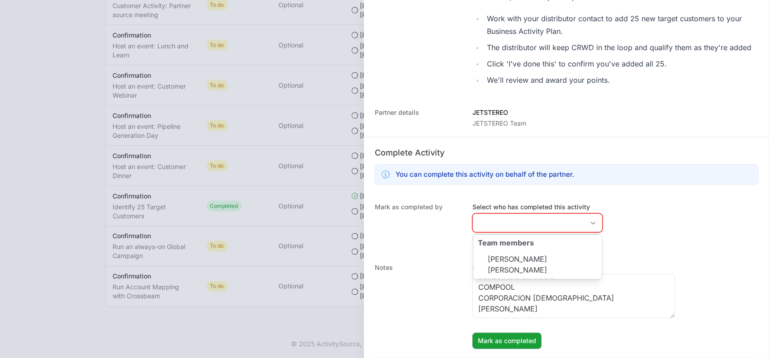
click at [431, 245] on dt "Mark as completed by" at bounding box center [418, 224] width 87 height 43
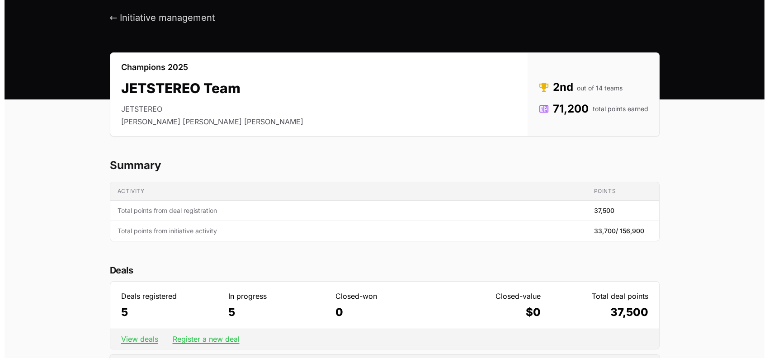
scroll to position [0, 0]
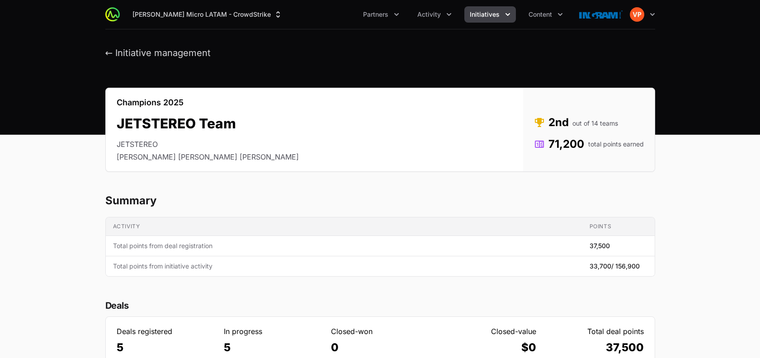
click at [114, 55] on button "← Initiative management" at bounding box center [158, 52] width 106 height 11
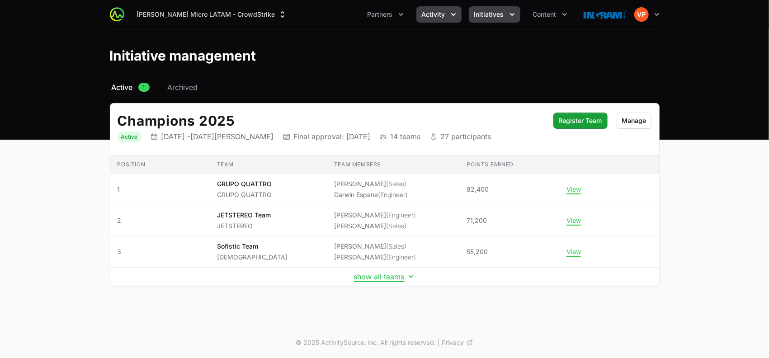
click at [435, 13] on span "Activity" at bounding box center [434, 14] width 24 height 9
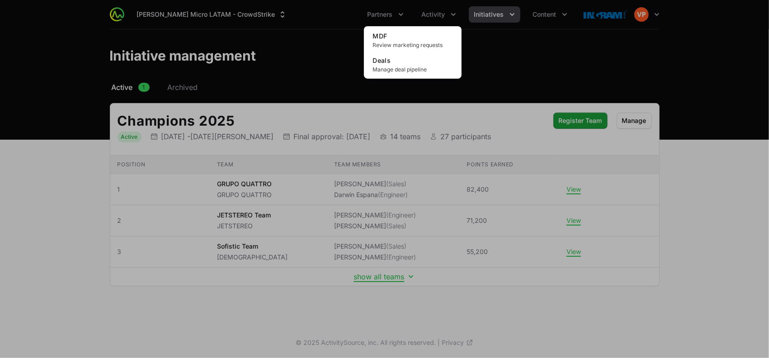
click at [398, 14] on div "Activity menu" at bounding box center [384, 179] width 769 height 358
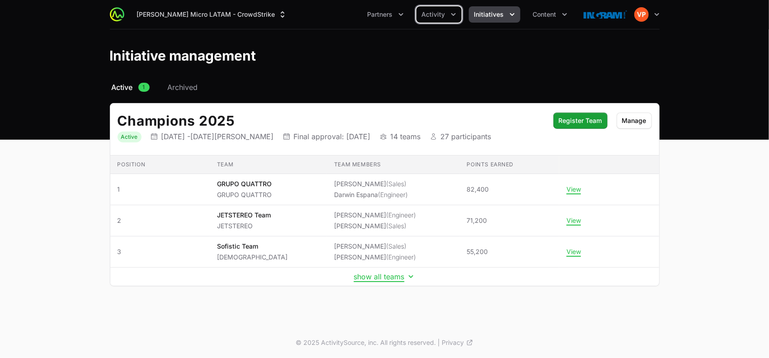
click at [398, 14] on icon "Partners menu" at bounding box center [401, 14] width 9 height 9
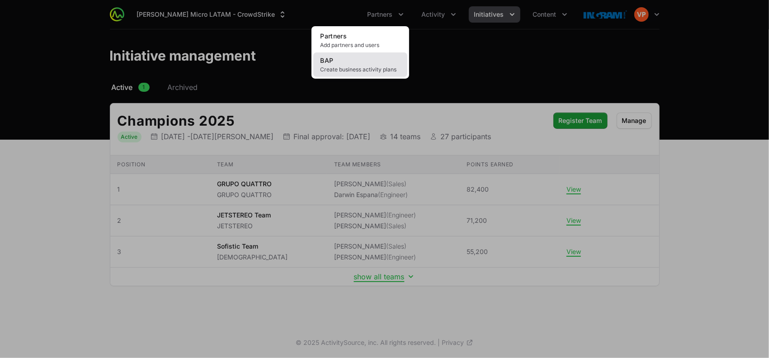
click at [362, 64] on link "BAP Create business activity plans" at bounding box center [360, 64] width 94 height 24
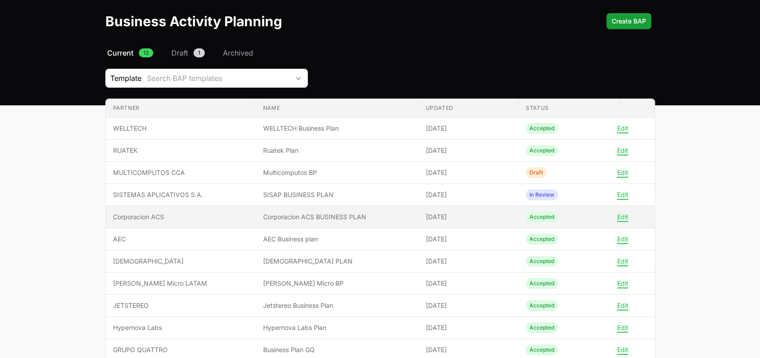
scroll to position [36, 0]
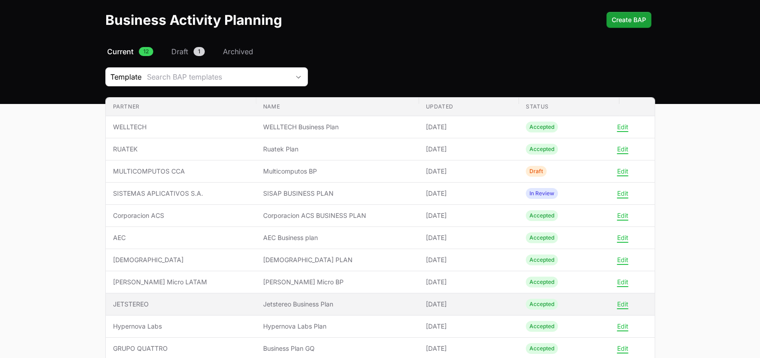
click at [242, 298] on td "Partner JETSTEREO" at bounding box center [181, 305] width 150 height 22
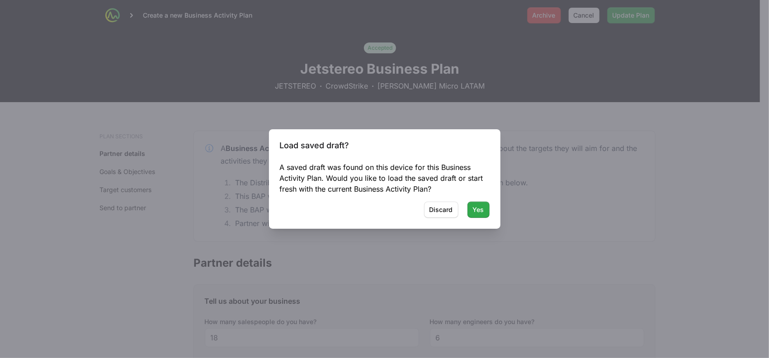
click at [479, 209] on span "Yes" at bounding box center [478, 209] width 11 height 11
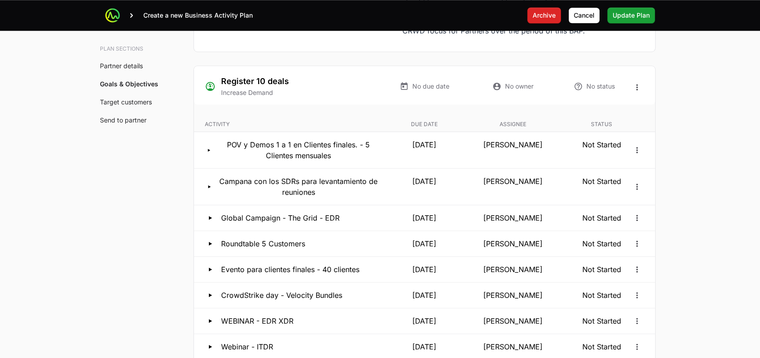
scroll to position [1712, 0]
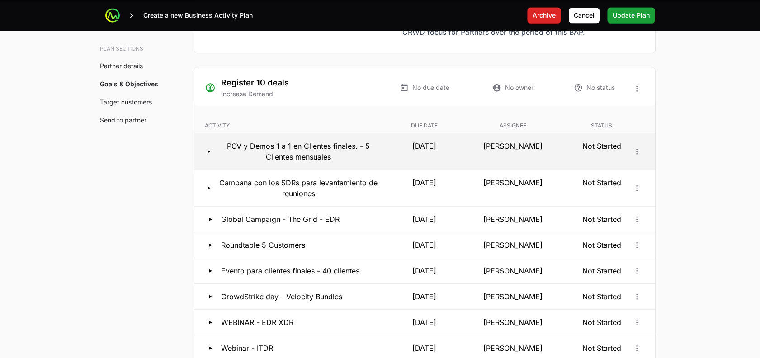
click at [311, 153] on p "POV y Demos 1 a 1 en Clientes finales. - 5 Clientes mensuales" at bounding box center [298, 152] width 160 height 22
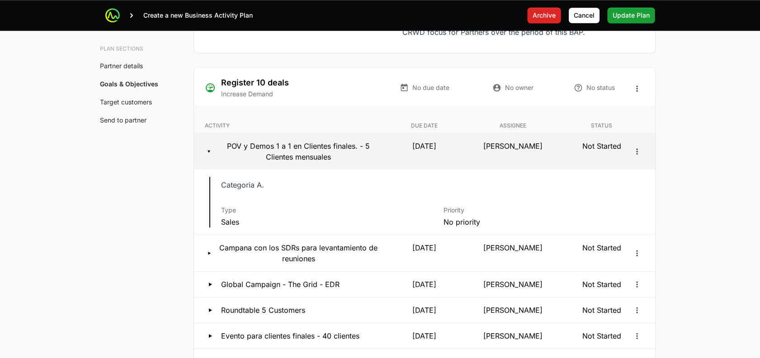
click at [311, 153] on p "POV y Demos 1 a 1 en Clientes finales. - 5 Clientes mensuales" at bounding box center [298, 152] width 160 height 22
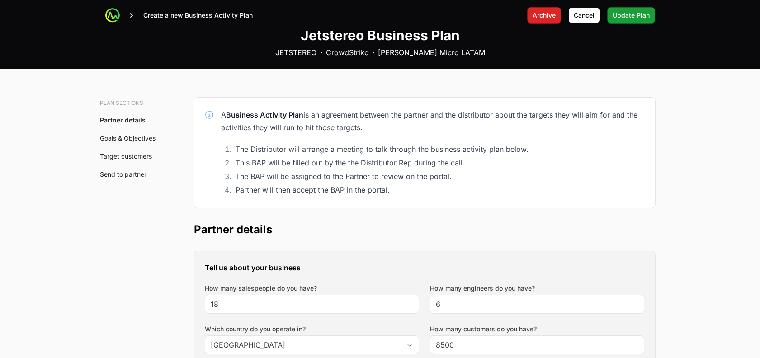
scroll to position [0, 0]
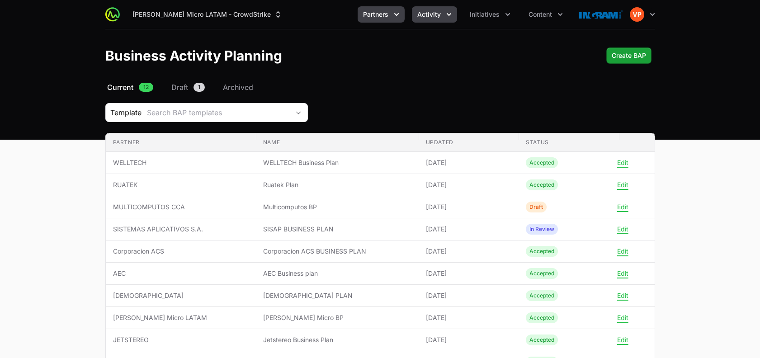
click at [434, 19] on span "Activity" at bounding box center [430, 14] width 24 height 9
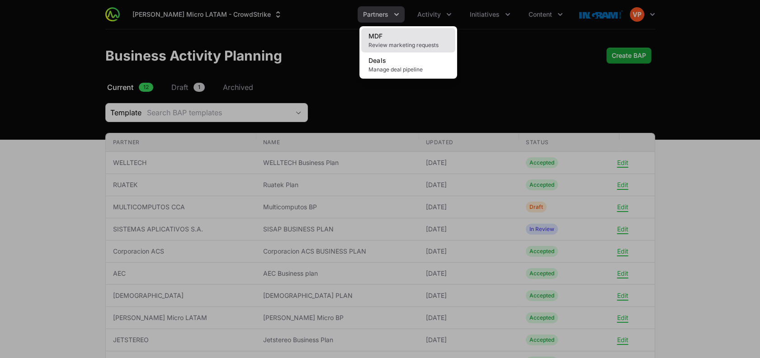
click at [418, 33] on link "MDF Review marketing requests" at bounding box center [408, 40] width 94 height 24
